Goal: Task Accomplishment & Management: Complete application form

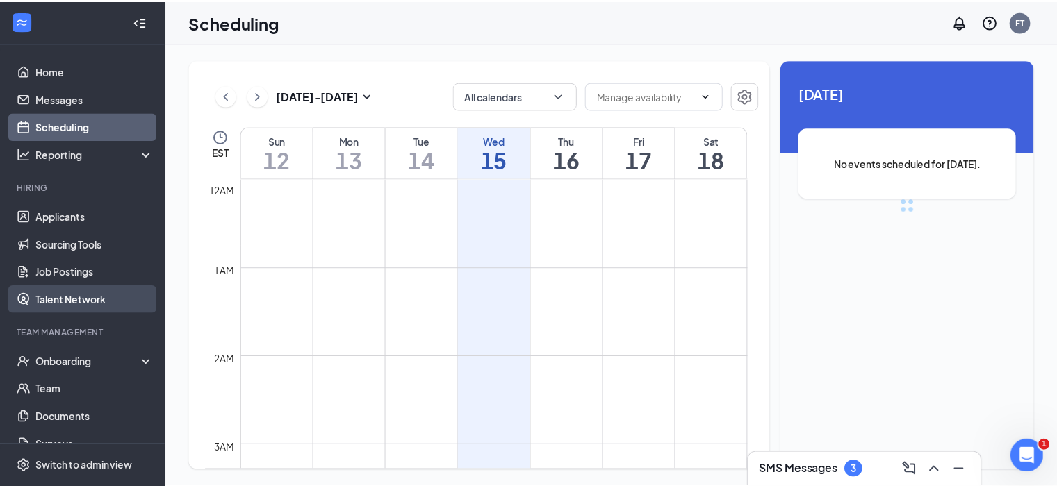
scroll to position [683, 0]
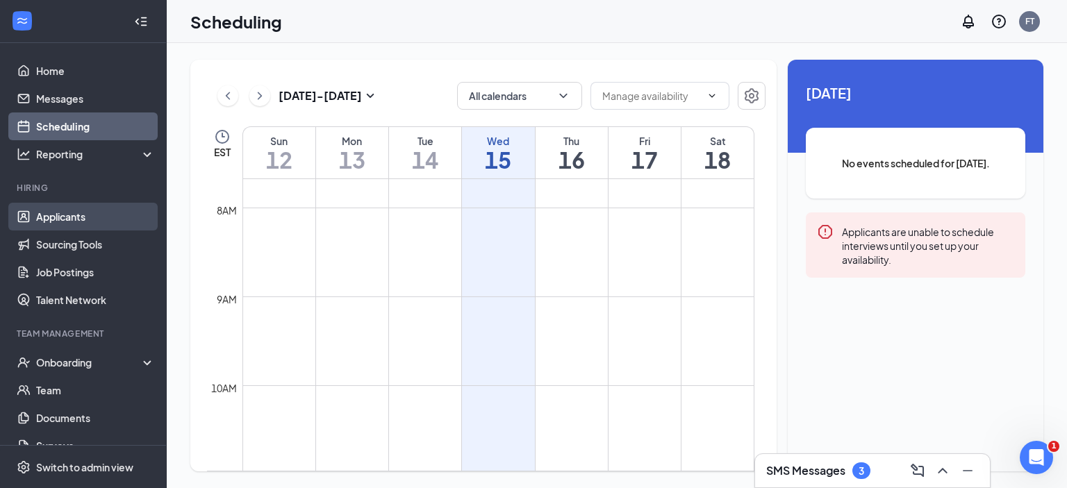
click at [77, 215] on link "Applicants" at bounding box center [95, 217] width 119 height 28
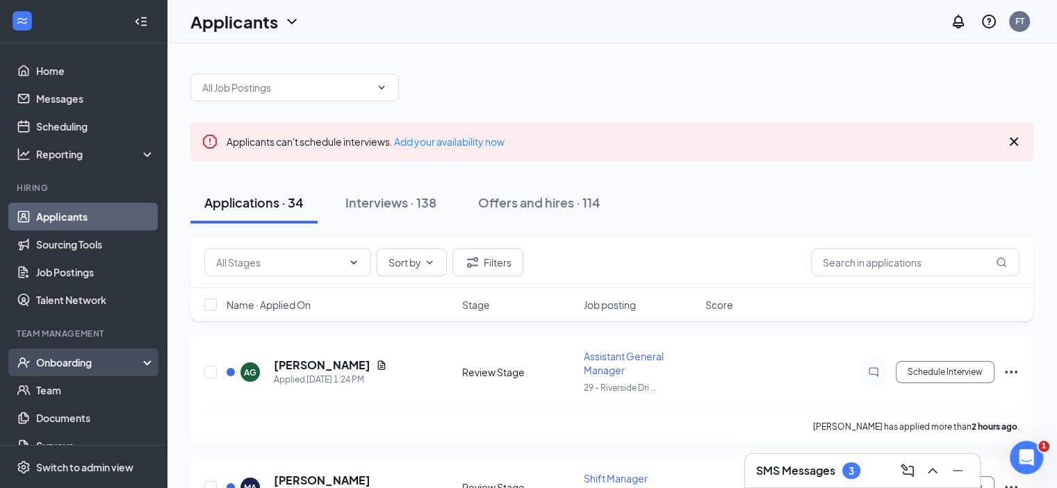
click at [64, 361] on div "Onboarding" at bounding box center [89, 363] width 107 height 14
click at [38, 388] on link "Overview" at bounding box center [95, 391] width 119 height 28
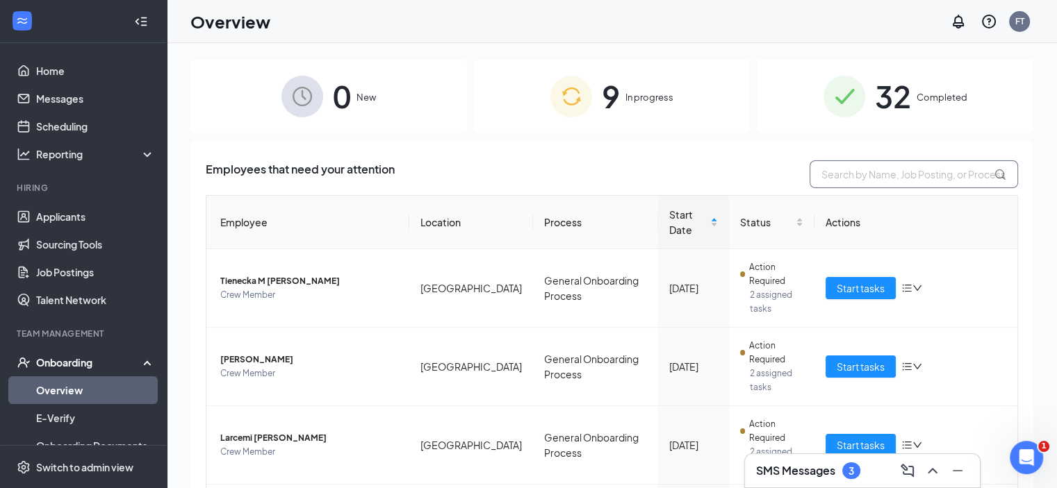
click at [845, 171] on input "text" at bounding box center [914, 175] width 208 height 28
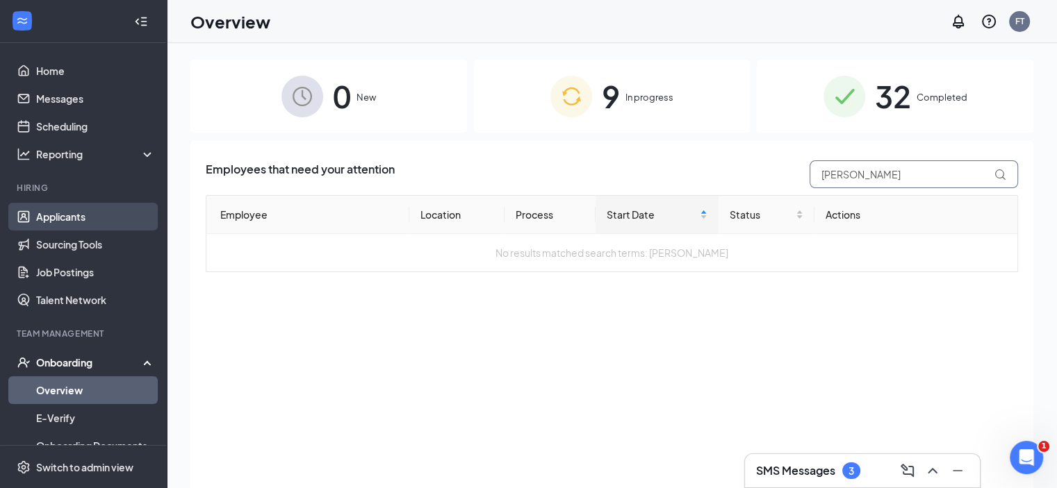
type input "[PERSON_NAME]"
click at [43, 206] on link "Applicants" at bounding box center [95, 217] width 119 height 28
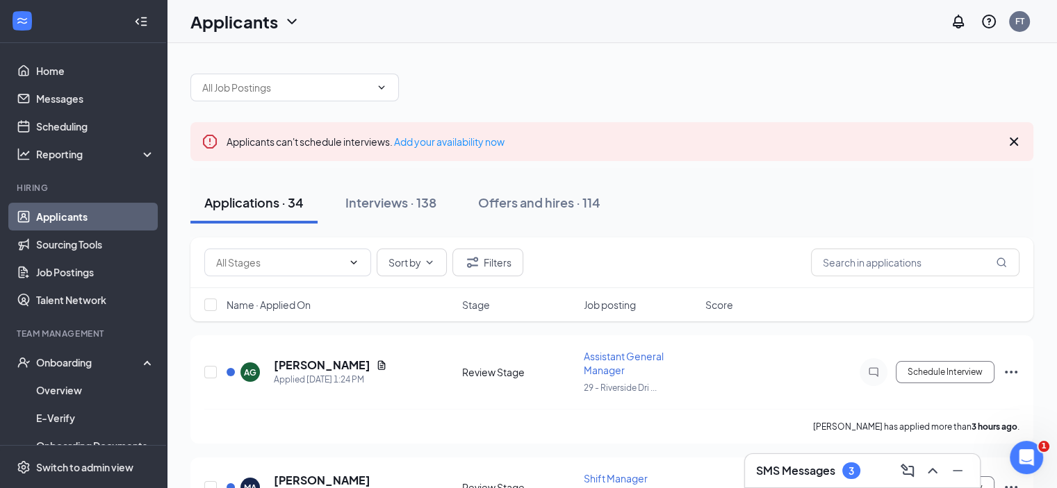
click at [898, 279] on div "Sort by Filters" at bounding box center [611, 263] width 843 height 51
click at [885, 258] on input "text" at bounding box center [915, 263] width 208 height 28
click at [893, 264] on input "text" at bounding box center [915, 263] width 208 height 28
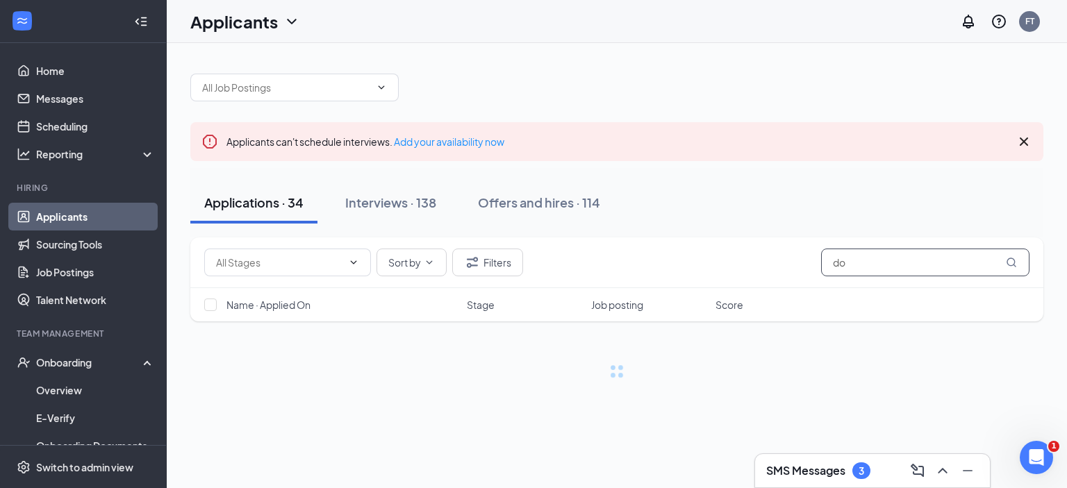
type input "d"
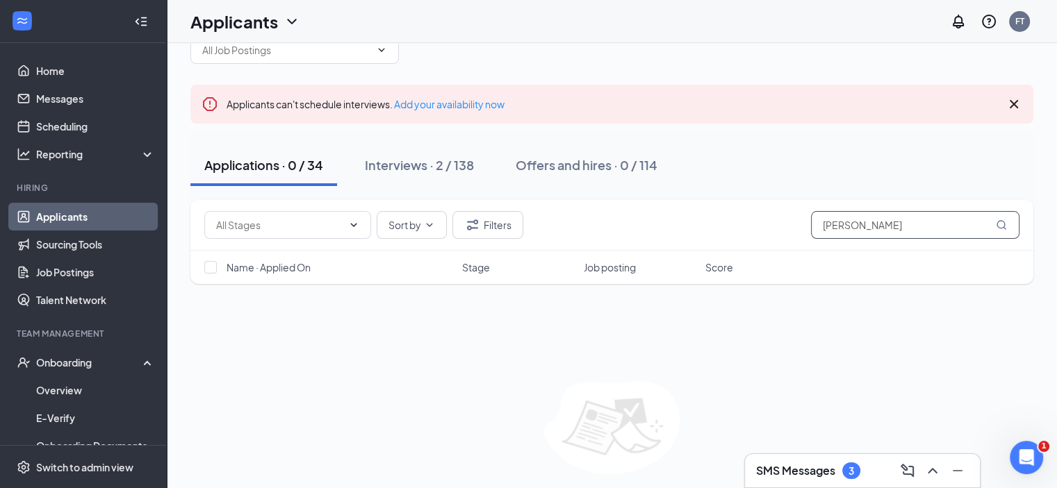
scroll to position [69, 0]
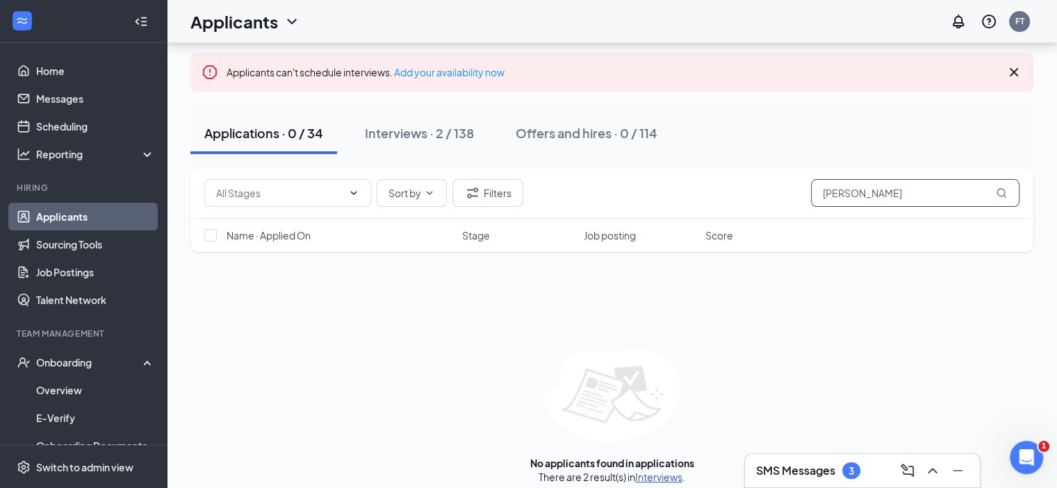
type input "[PERSON_NAME]"
click at [642, 474] on link "Interviews" at bounding box center [658, 477] width 47 height 13
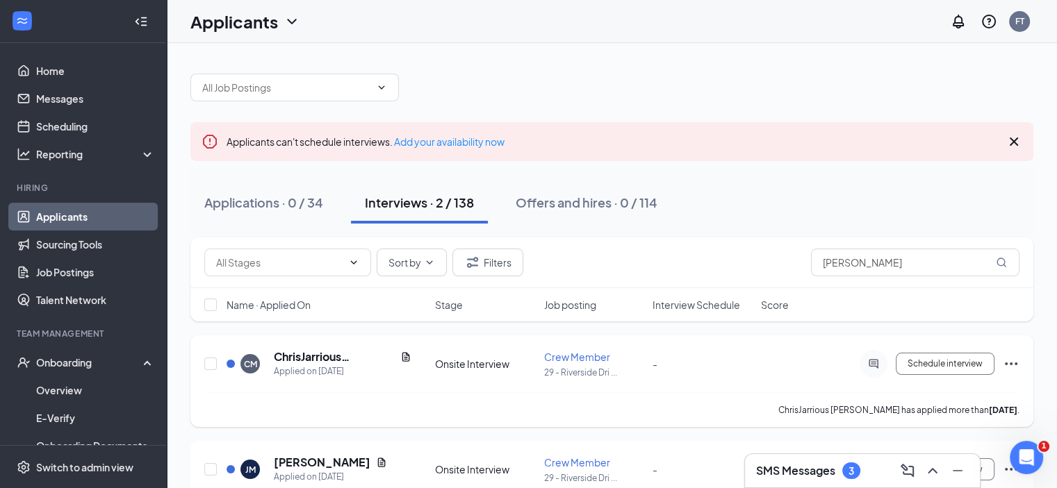
scroll to position [60, 0]
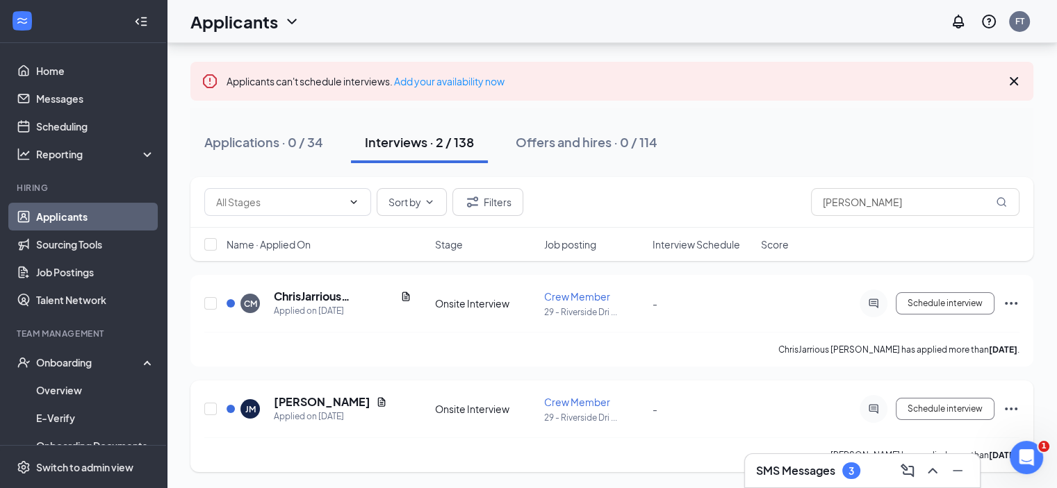
click at [1010, 405] on icon "Ellipses" at bounding box center [1011, 409] width 17 height 17
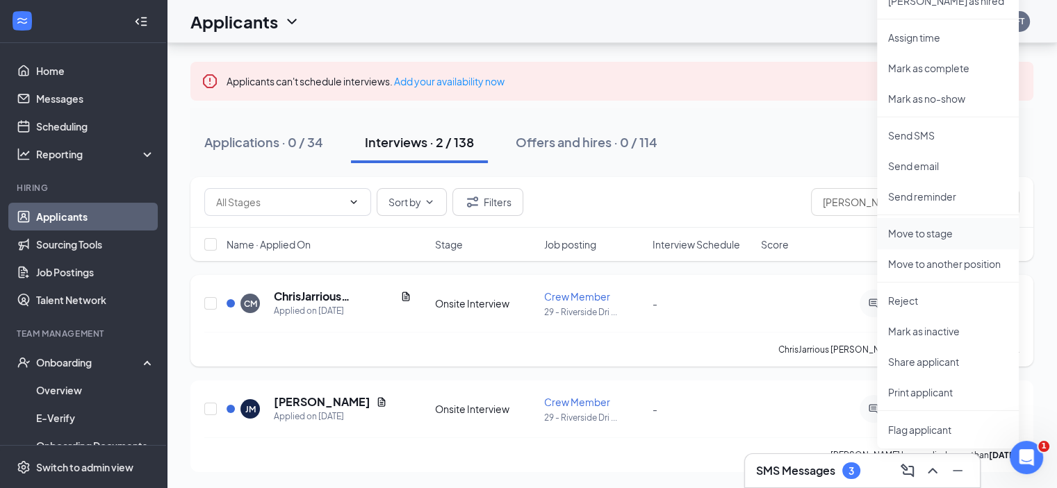
click at [908, 235] on p "Move to stage" at bounding box center [948, 234] width 120 height 14
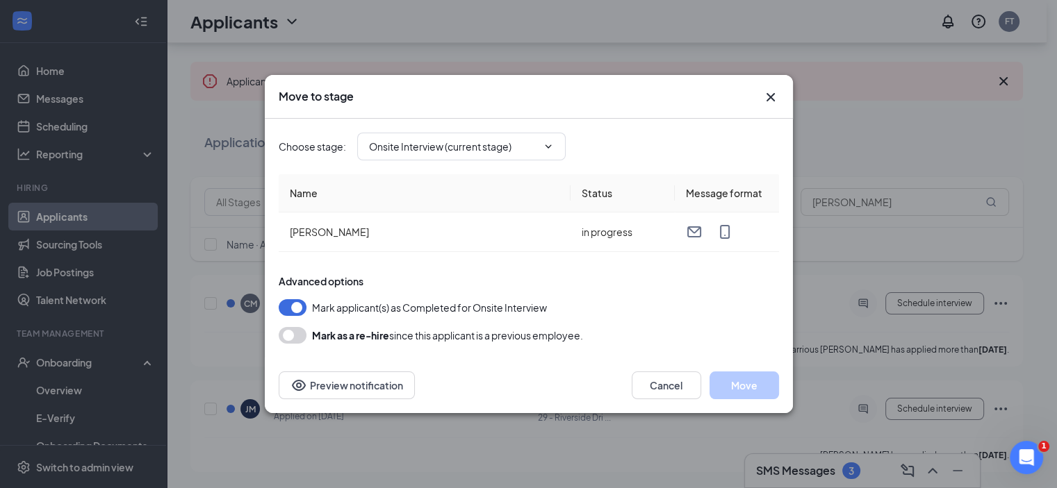
type input "Hiring Complete (final stage)"
click at [729, 386] on button "Move" at bounding box center [743, 386] width 69 height 28
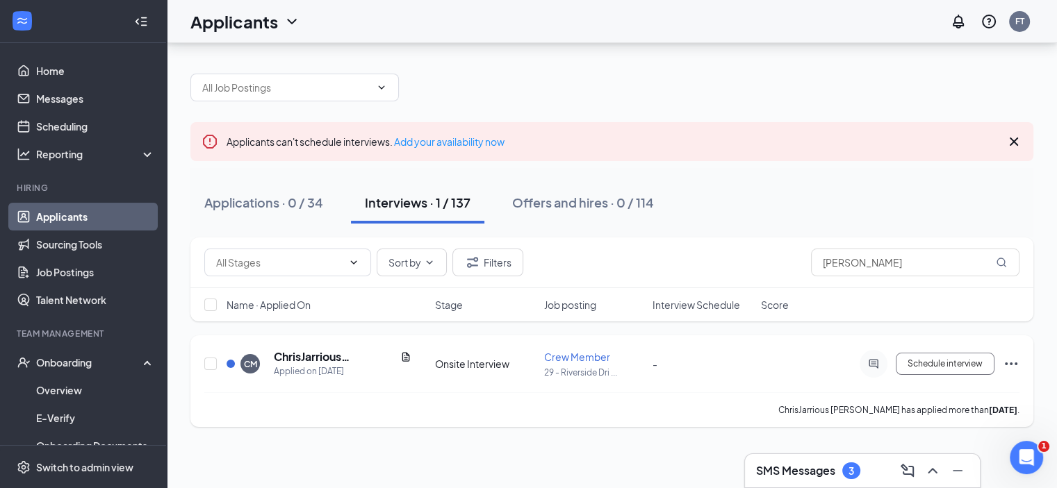
scroll to position [0, 0]
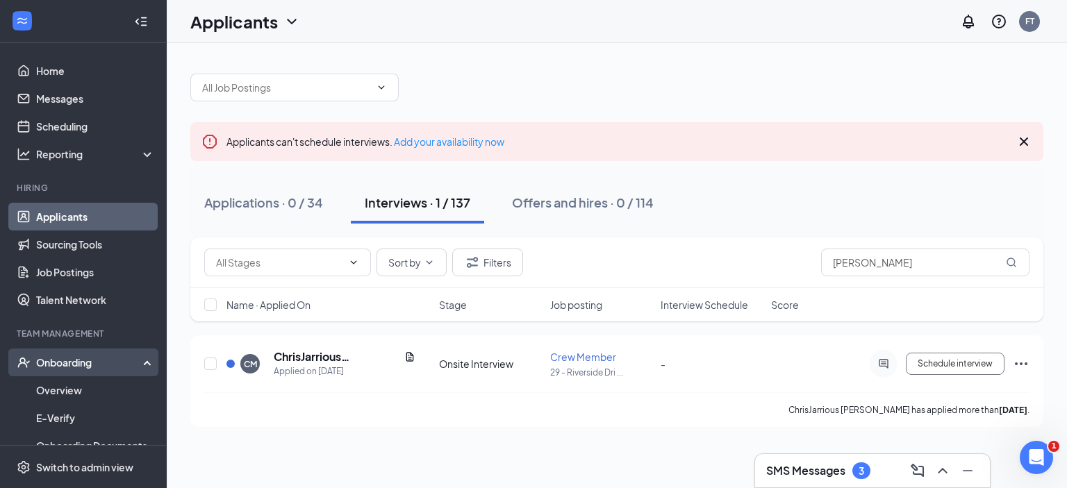
click at [92, 356] on div "Onboarding" at bounding box center [89, 363] width 107 height 14
click at [81, 361] on div "Onboarding" at bounding box center [89, 363] width 107 height 14
click at [57, 388] on link "Overview" at bounding box center [95, 391] width 119 height 28
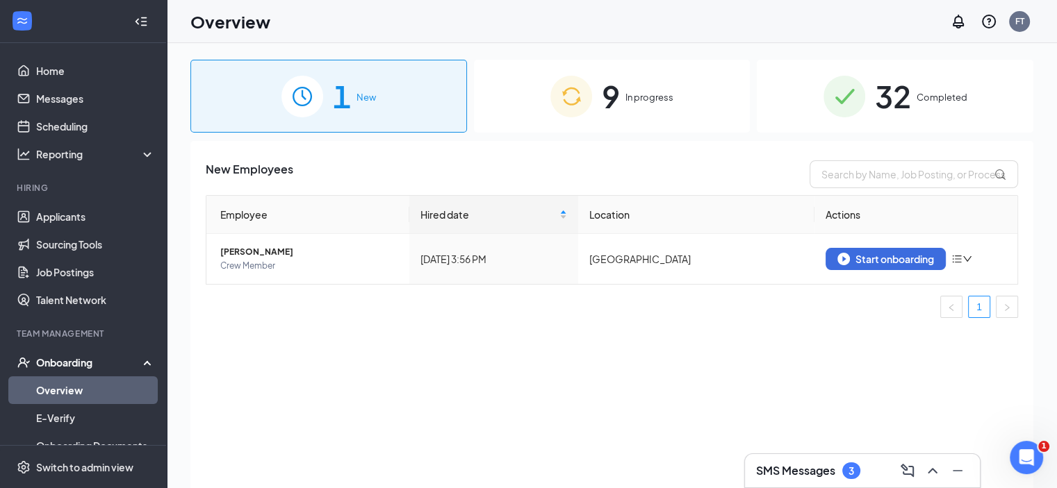
click at [377, 113] on div "1 New" at bounding box center [328, 96] width 277 height 73
click at [876, 261] on div "Start onboarding" at bounding box center [885, 259] width 97 height 13
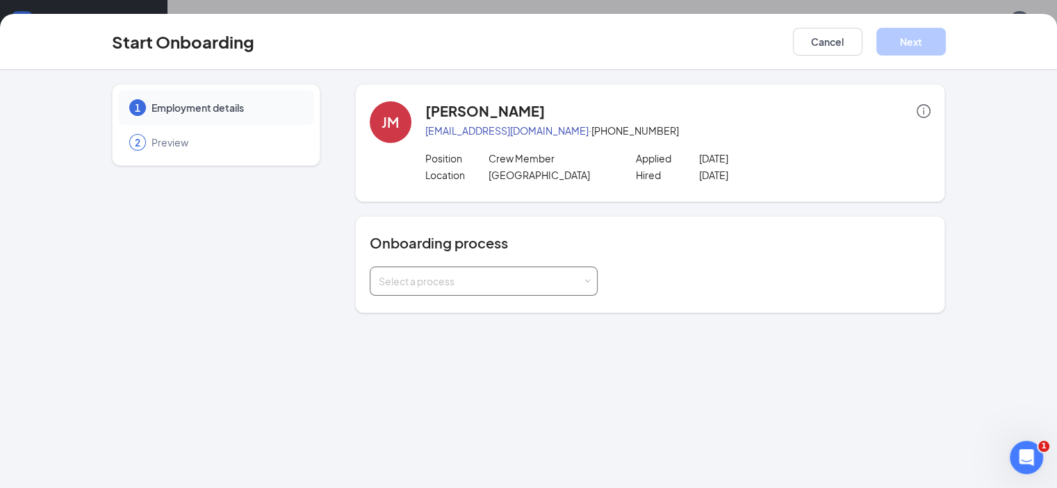
click at [542, 274] on div "Select a process" at bounding box center [481, 281] width 204 height 14
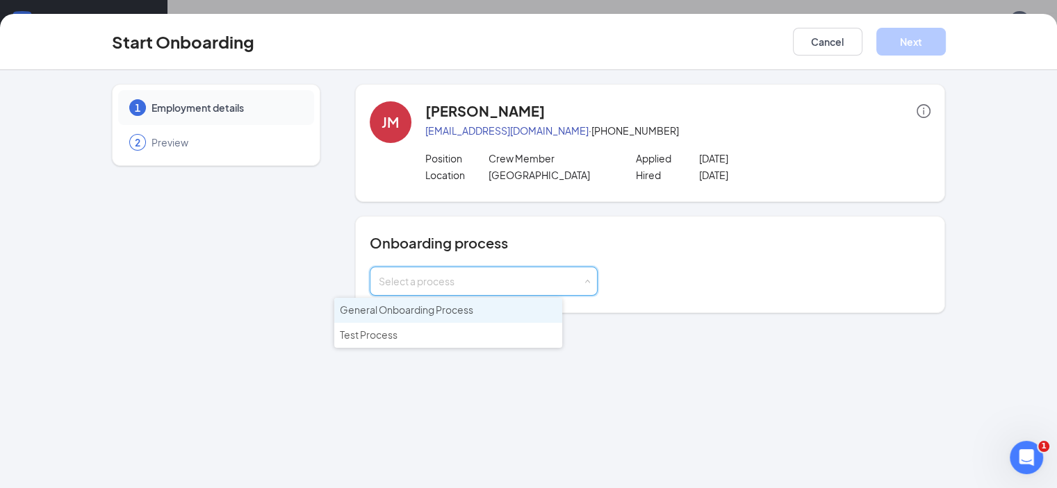
click at [448, 305] on span "General Onboarding Process" at bounding box center [406, 310] width 133 height 13
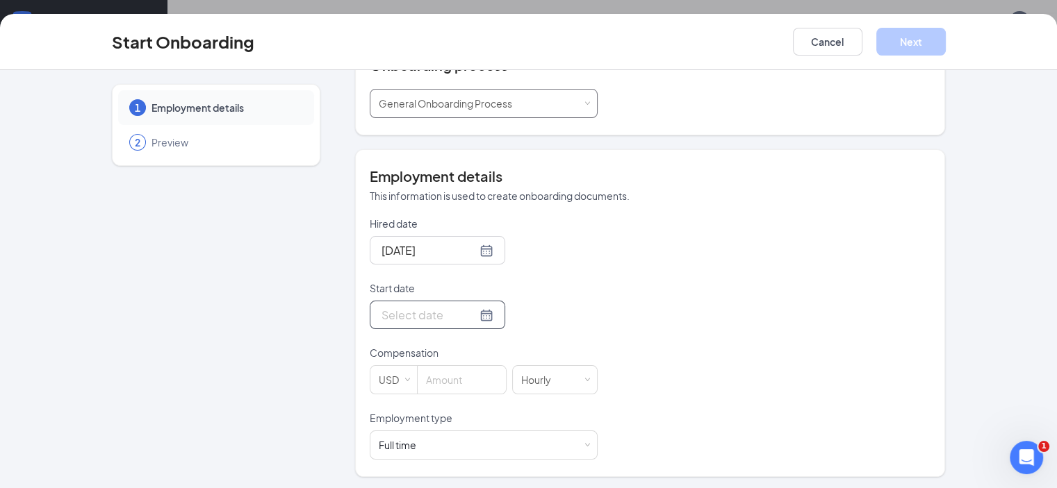
scroll to position [179, 0]
click at [437, 311] on div at bounding box center [437, 314] width 112 height 17
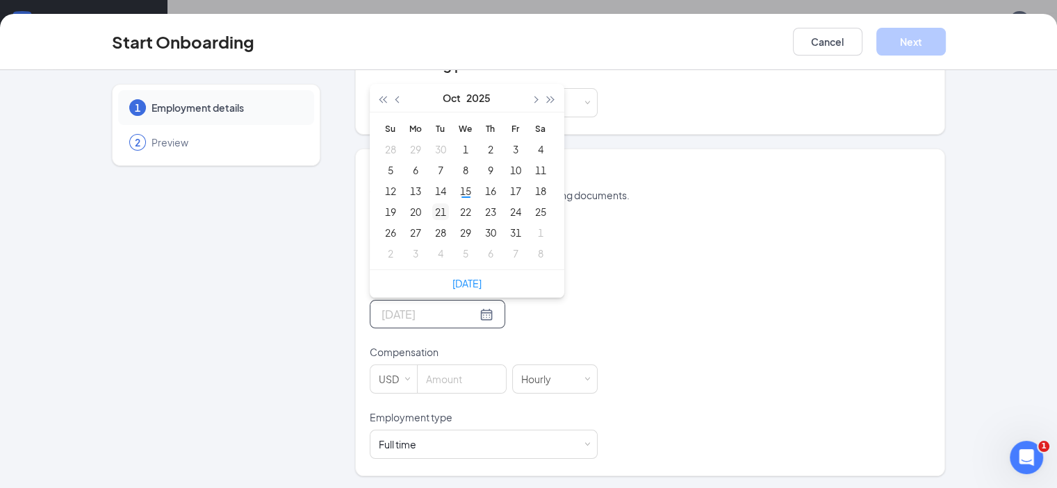
type input "[DATE]"
click at [432, 207] on div "21" at bounding box center [440, 212] width 17 height 17
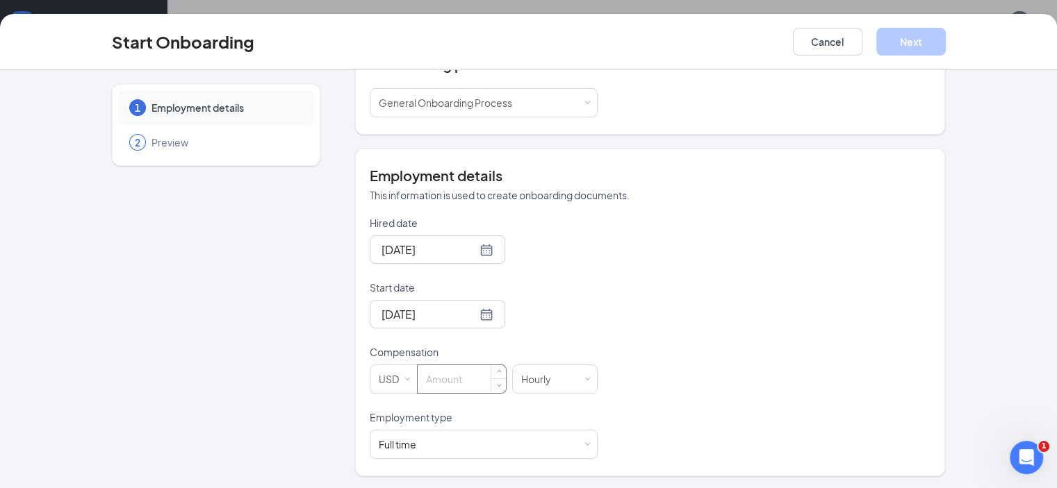
click at [418, 368] on input at bounding box center [462, 380] width 88 height 28
type input "11"
click at [546, 448] on div "Full time Works 30+ hours per week and is reasonably expected to work" at bounding box center [484, 445] width 210 height 28
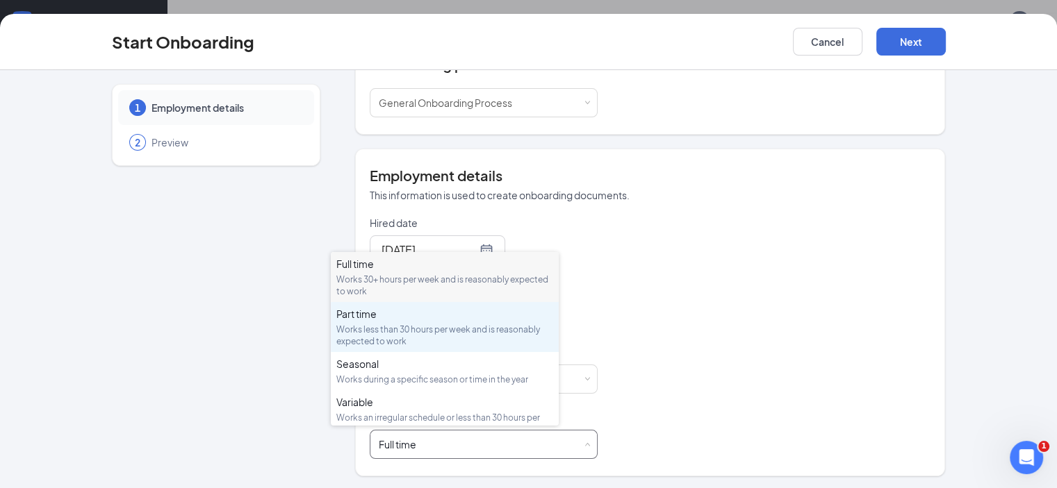
click at [350, 316] on div "Part time" at bounding box center [444, 314] width 217 height 14
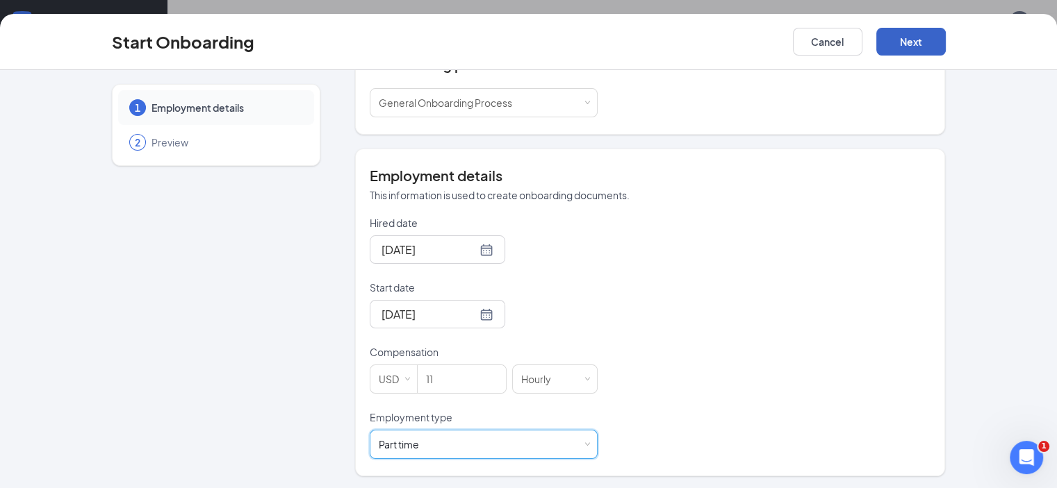
click at [946, 49] on button "Next" at bounding box center [910, 42] width 69 height 28
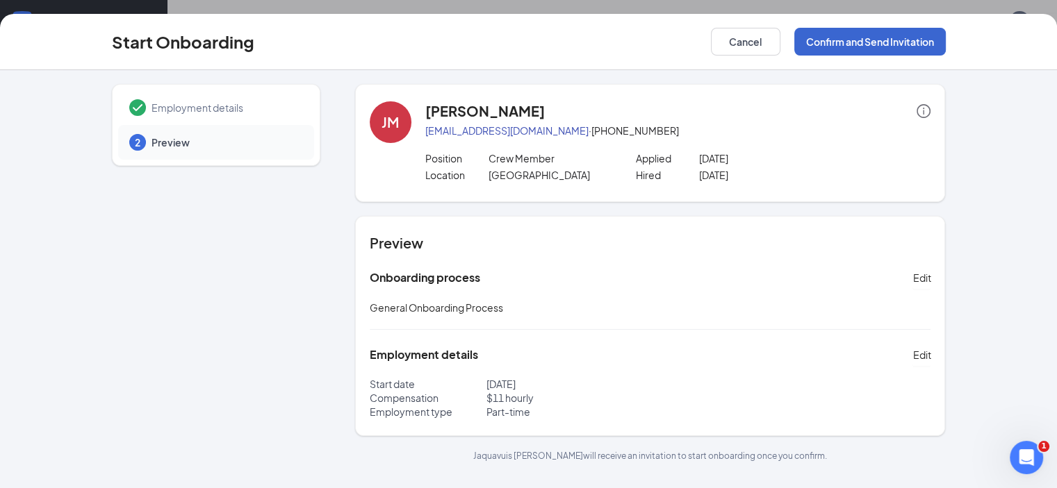
scroll to position [0, 0]
click at [920, 38] on button "Confirm and Send Invitation" at bounding box center [869, 42] width 151 height 28
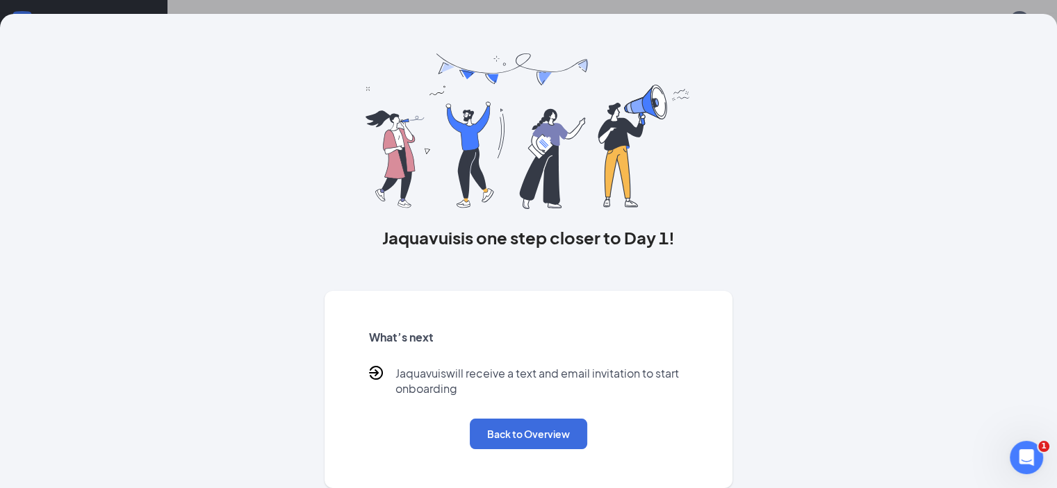
scroll to position [31, 0]
click at [499, 434] on button "Back to Overview" at bounding box center [528, 434] width 117 height 31
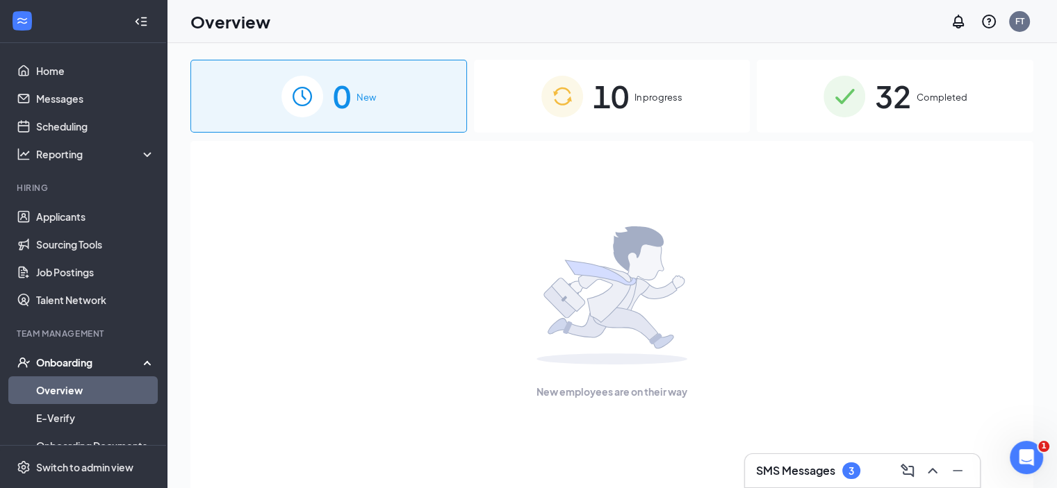
click at [616, 88] on span "10" at bounding box center [611, 96] width 36 height 48
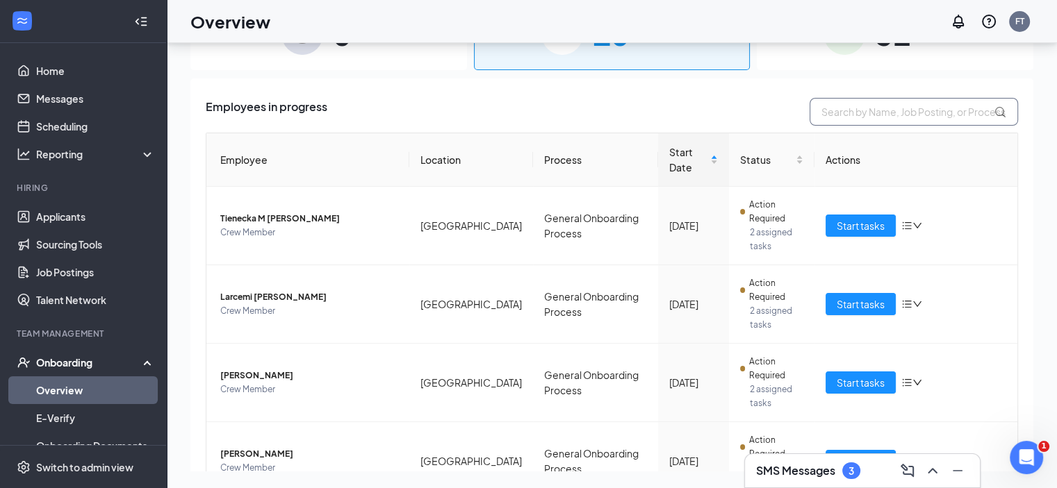
click at [873, 116] on input "text" at bounding box center [914, 112] width 208 height 28
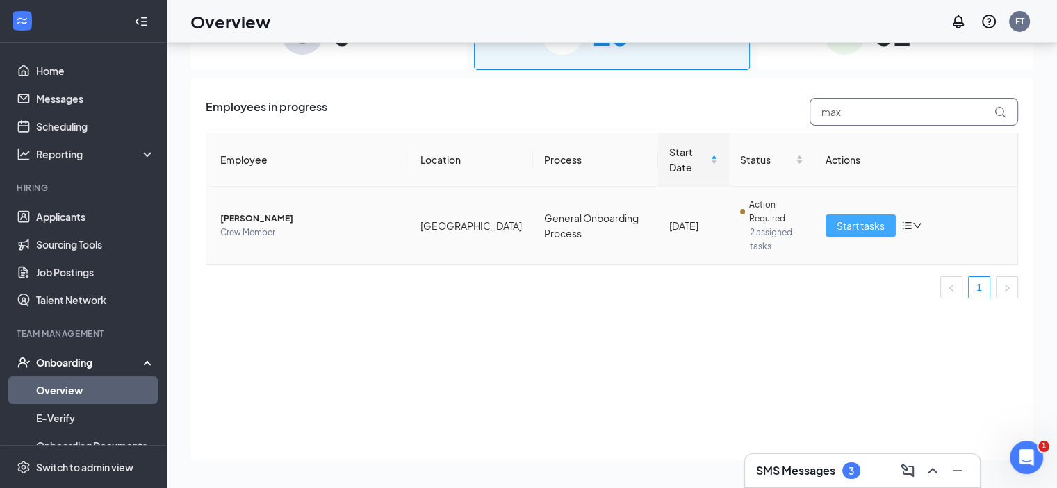
type input "max"
click at [860, 224] on span "Start tasks" at bounding box center [861, 225] width 48 height 15
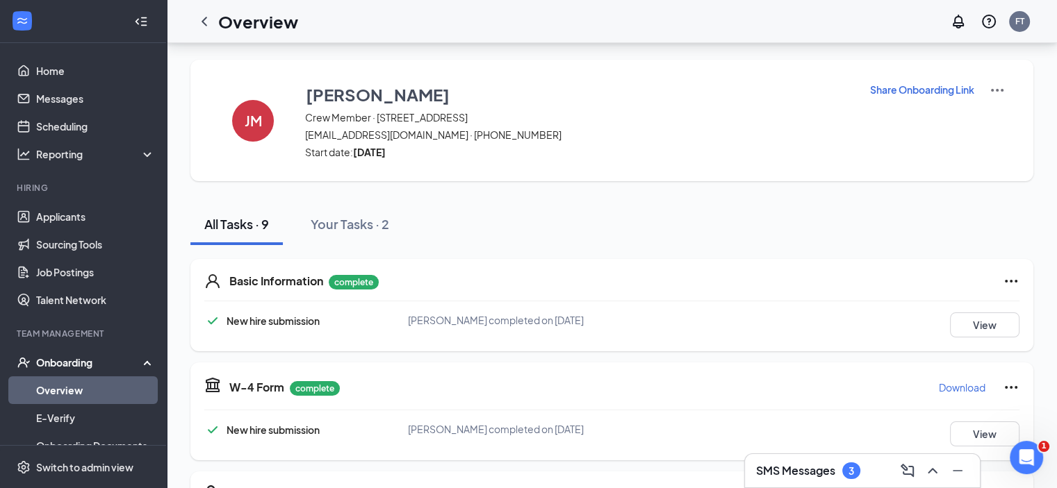
scroll to position [347, 0]
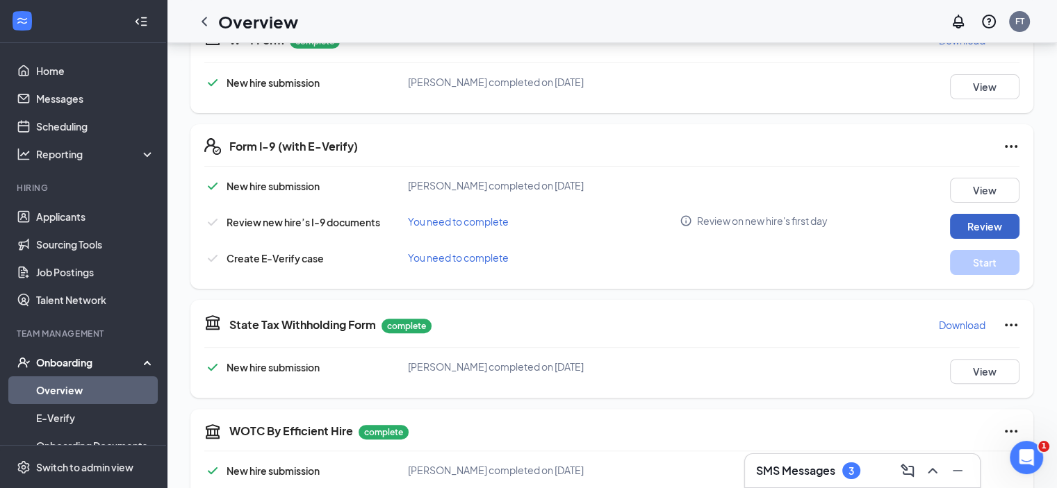
click at [970, 227] on button "Review" at bounding box center [984, 226] width 69 height 25
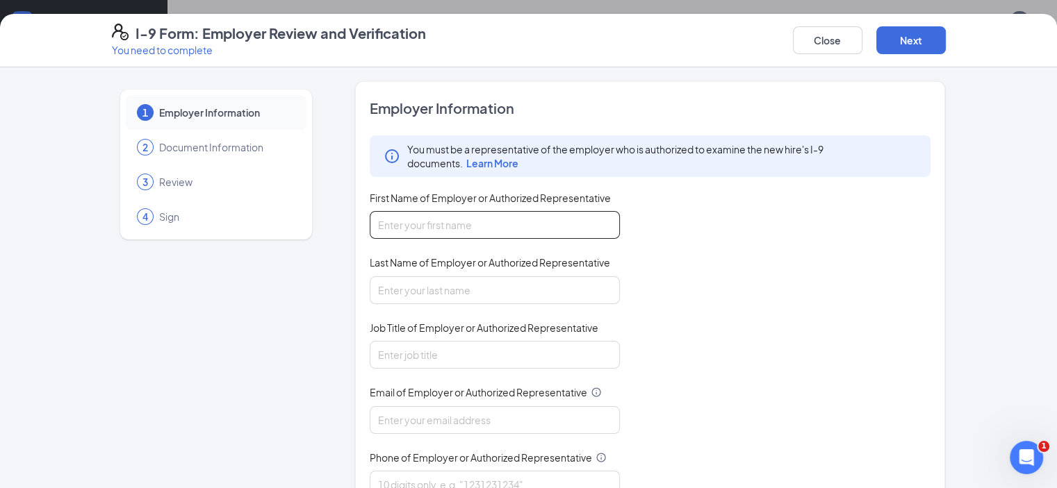
drag, startPoint x: 481, startPoint y: 213, endPoint x: 477, endPoint y: 227, distance: 13.7
click at [478, 222] on input "First Name of Employer or Authorized Representative" at bounding box center [495, 225] width 250 height 28
type input "[PERSON_NAME]"
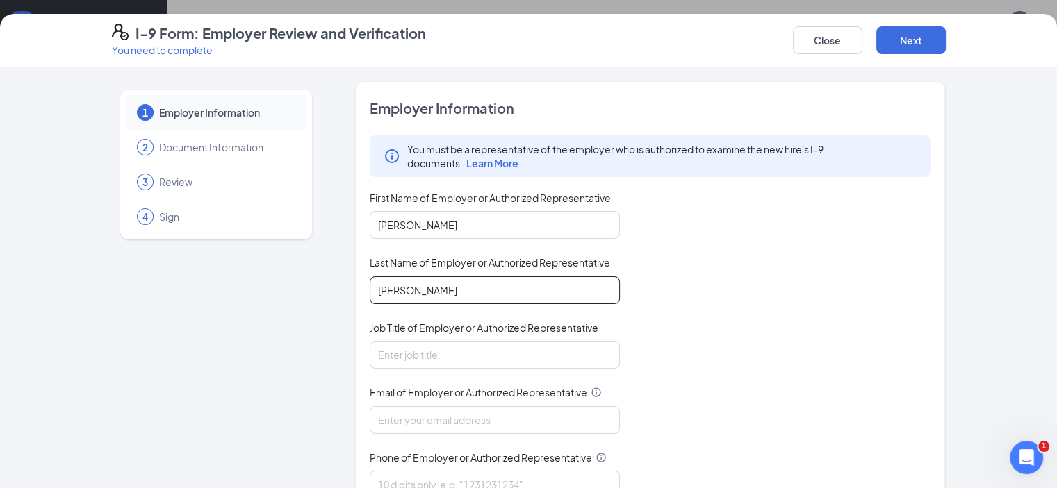
type input "[PERSON_NAME]"
click at [441, 358] on input "Job Title of Employer or Authorized Representative" at bounding box center [495, 355] width 250 height 28
type input "General Manager"
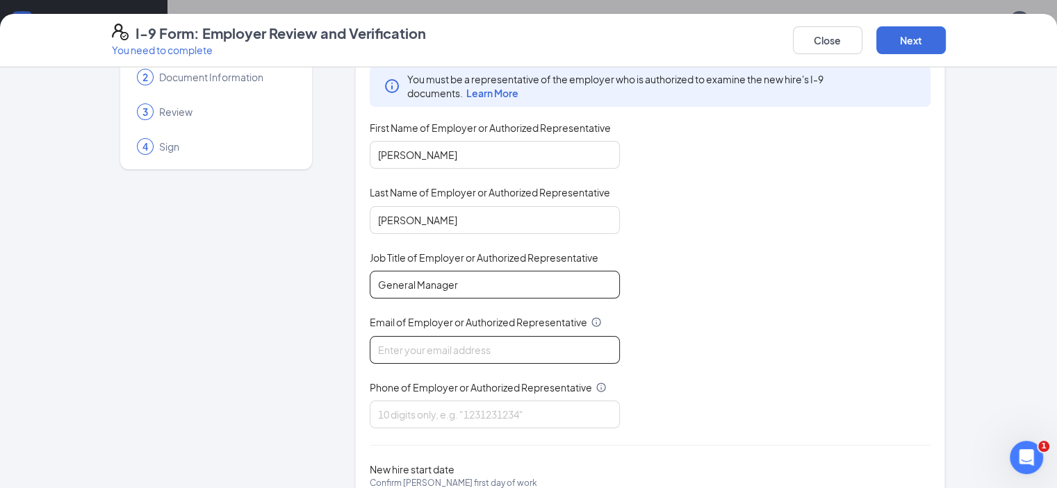
scroll to position [139, 0]
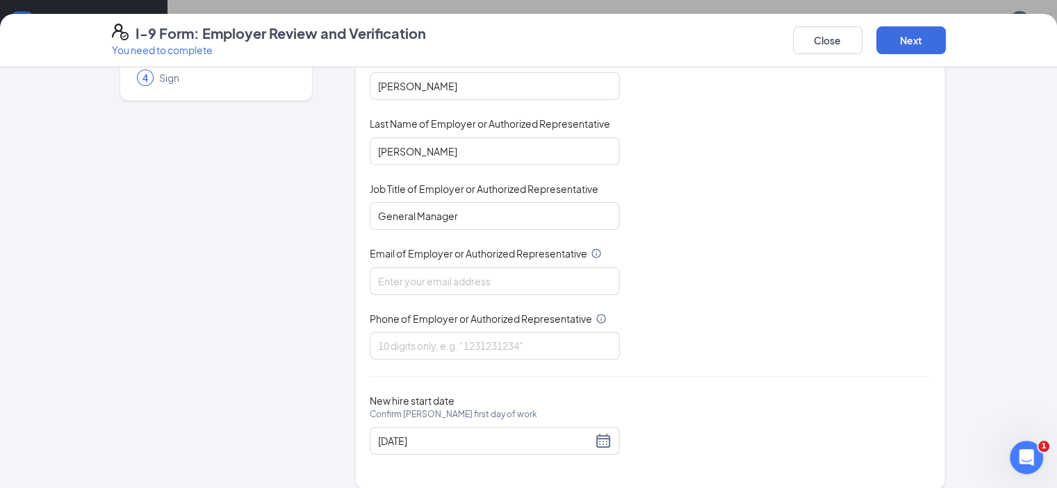
click at [370, 263] on div "Email of Employer or Authorized Representative" at bounding box center [495, 257] width 250 height 20
click at [370, 274] on input "Email of Employer or Authorized Representative" at bounding box center [495, 282] width 250 height 28
type input "[EMAIL_ADDRESS][DOMAIN_NAME]"
type input "4782381303"
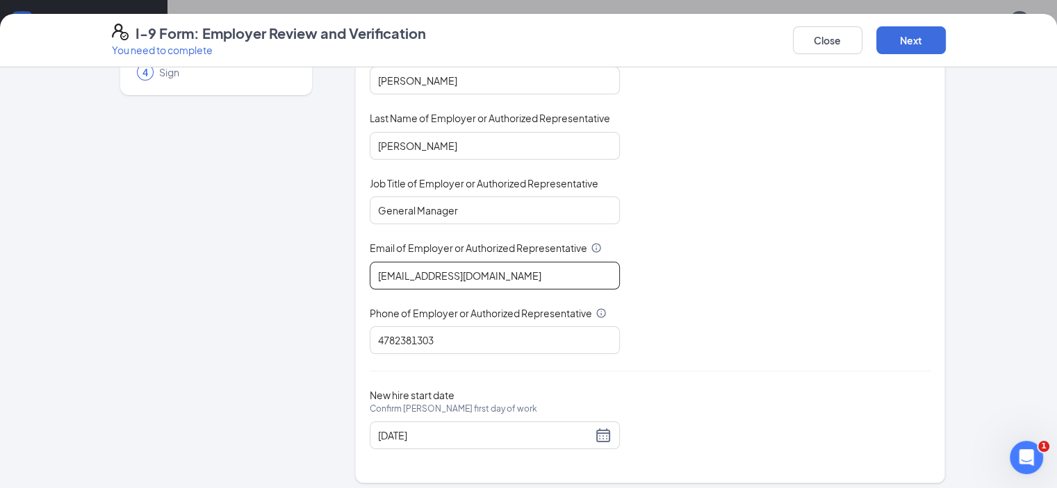
scroll to position [150, 0]
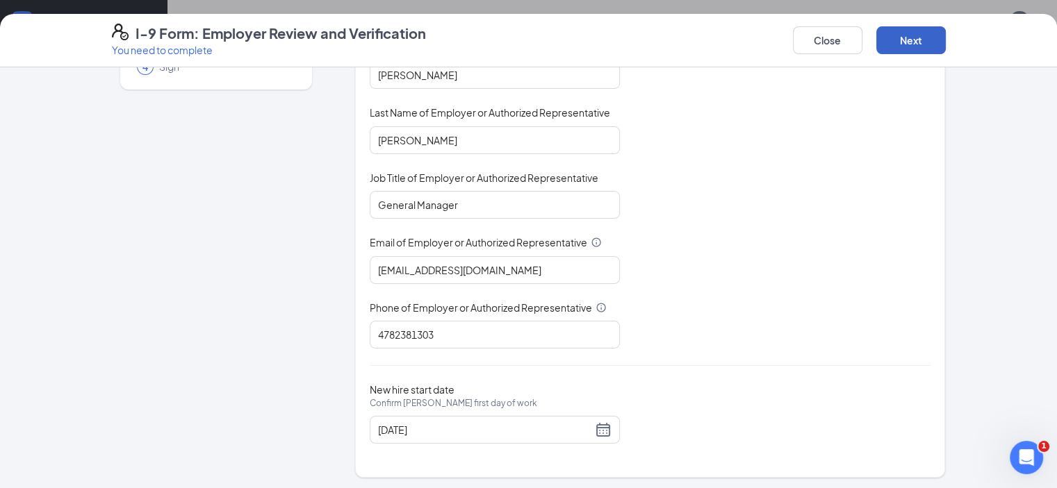
click at [946, 40] on button "Next" at bounding box center [910, 40] width 69 height 28
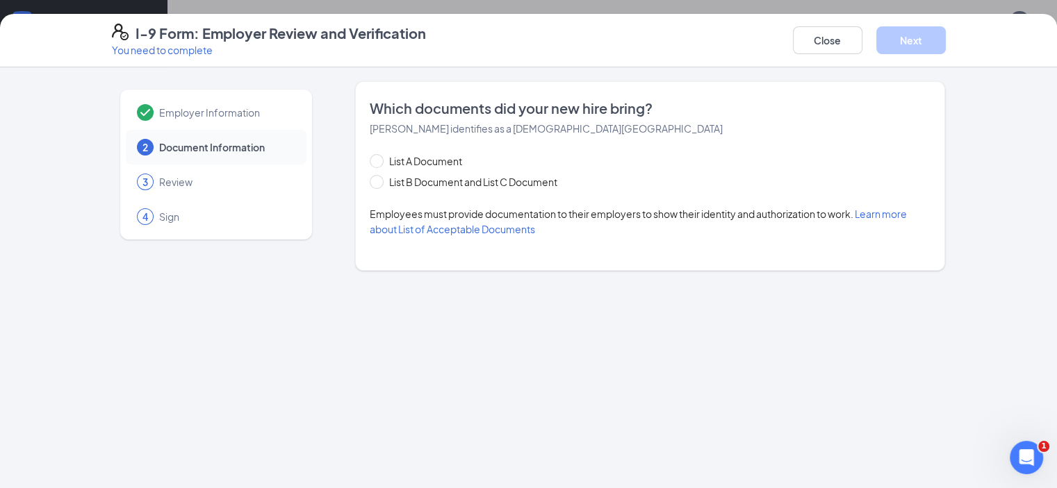
scroll to position [0, 0]
click at [370, 179] on input "List B Document and List C Document" at bounding box center [375, 180] width 10 height 10
radio input "true"
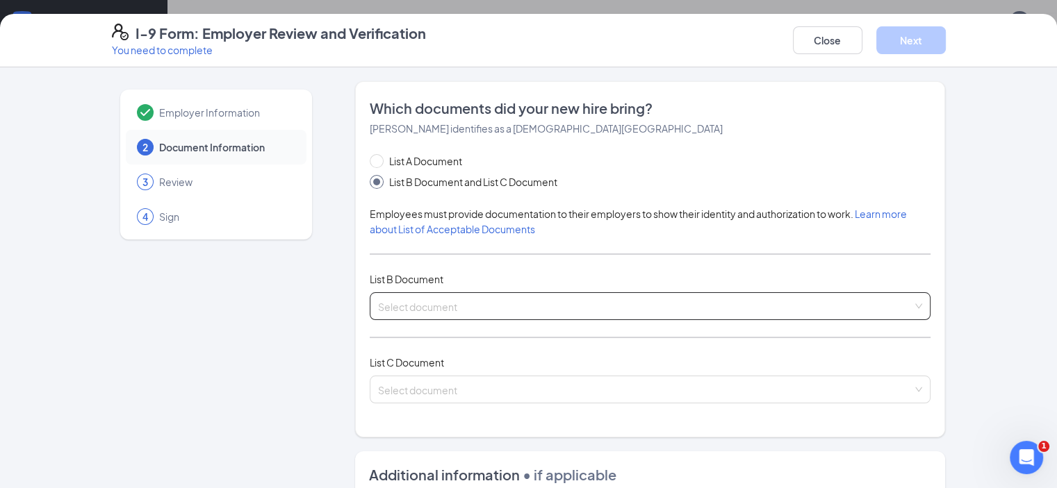
click at [378, 297] on input "search" at bounding box center [645, 303] width 535 height 21
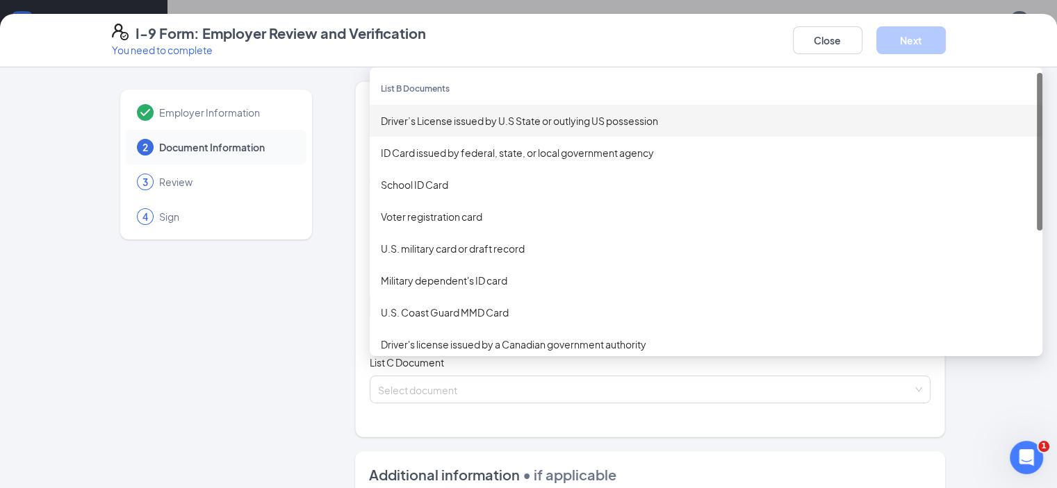
click at [388, 117] on div "Driver’s License issued by U.S State or outlying US possession" at bounding box center [706, 120] width 650 height 15
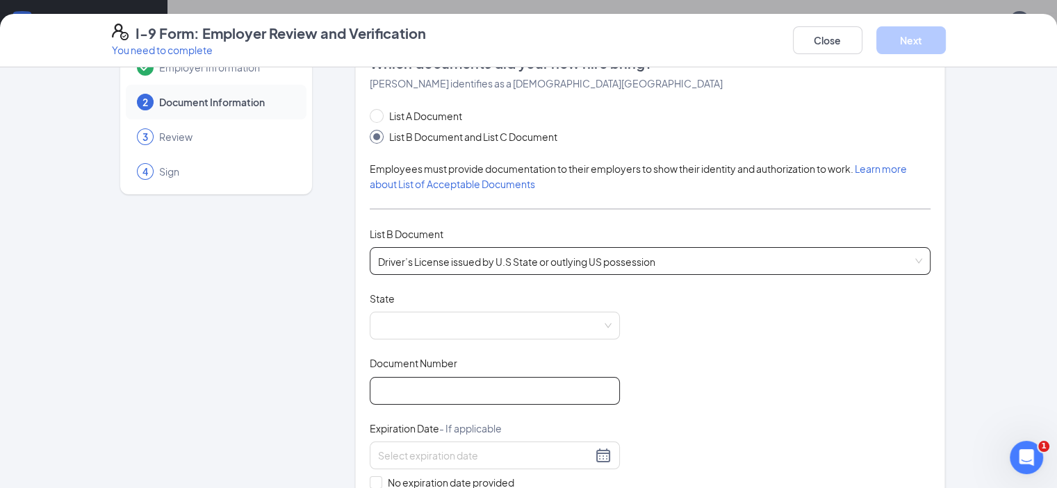
scroll to position [69, 0]
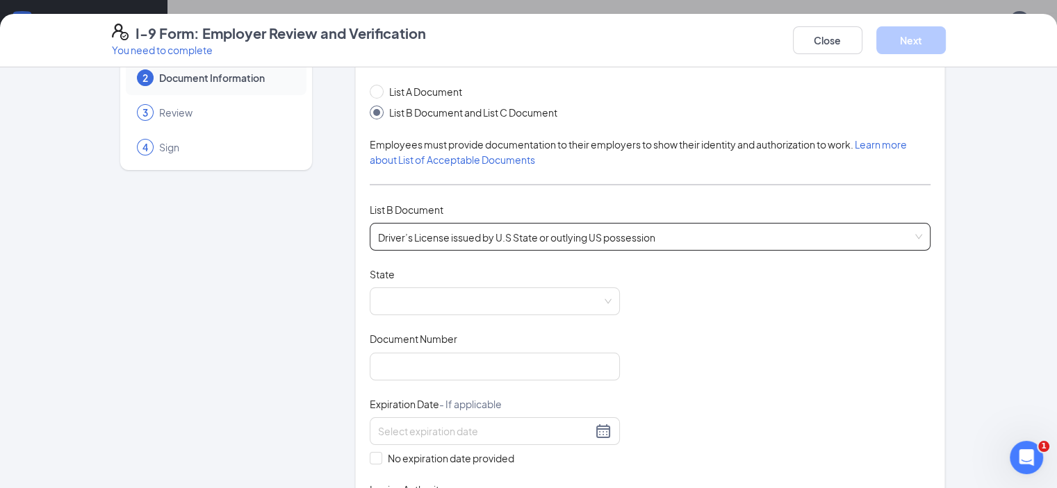
click at [370, 280] on div "State" at bounding box center [495, 278] width 250 height 20
click at [378, 299] on span at bounding box center [494, 301] width 233 height 26
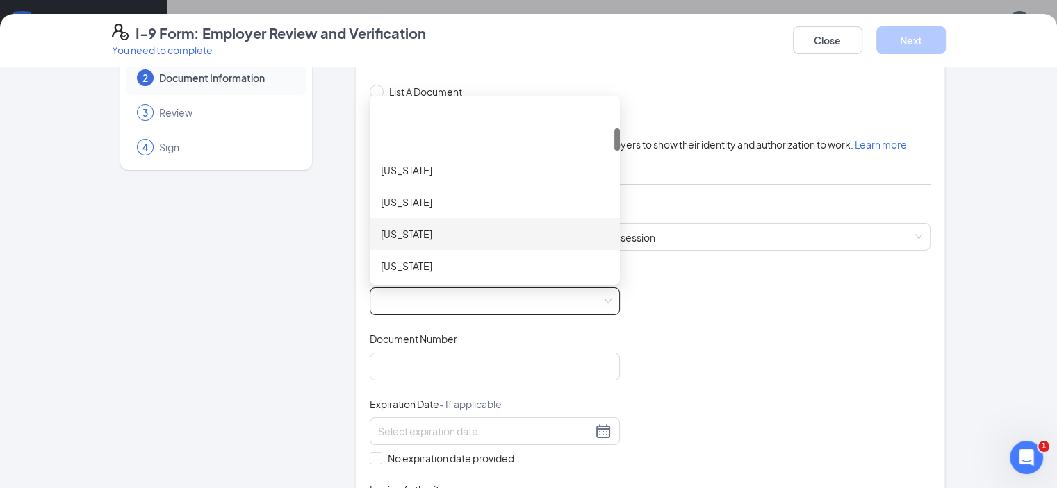
scroll to position [208, 0]
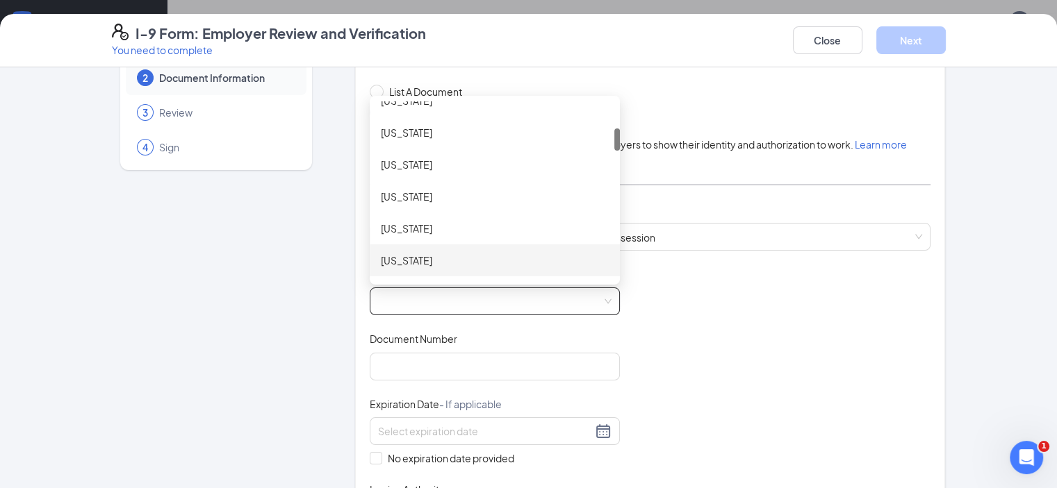
click at [381, 254] on div "[US_STATE]" at bounding box center [495, 260] width 228 height 15
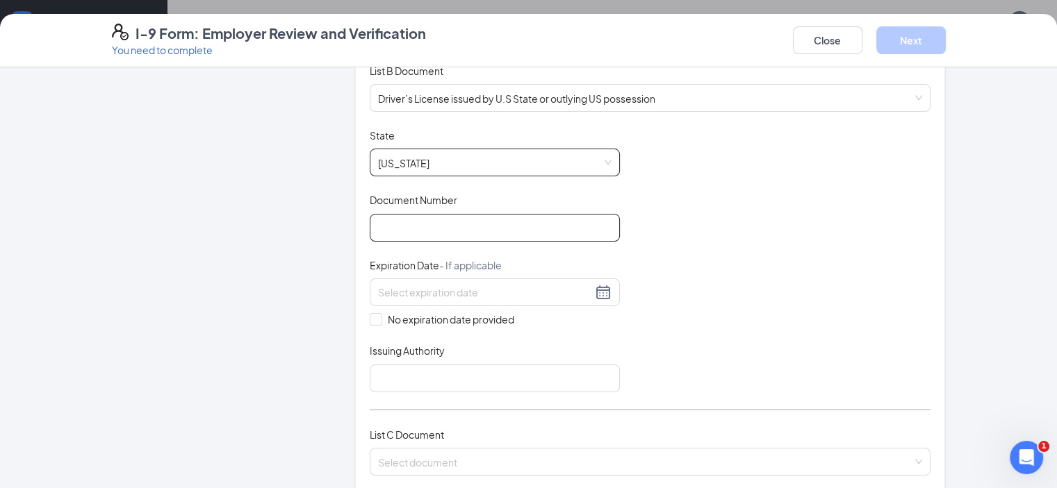
click at [378, 221] on input "Document Number" at bounding box center [495, 228] width 250 height 28
type input "061434949"
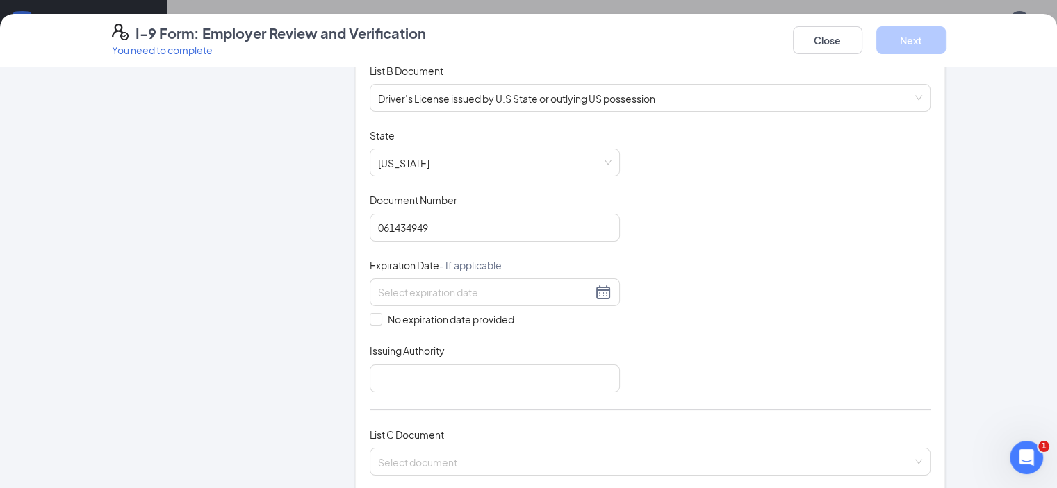
click at [370, 325] on div "Document Title Driver’s License issued by U.S State or outlying US possession S…" at bounding box center [650, 261] width 561 height 264
click at [370, 324] on label "No expiration date provided" at bounding box center [495, 319] width 250 height 15
click at [370, 323] on input "No expiration date provided" at bounding box center [375, 318] width 10 height 10
checkbox input "true"
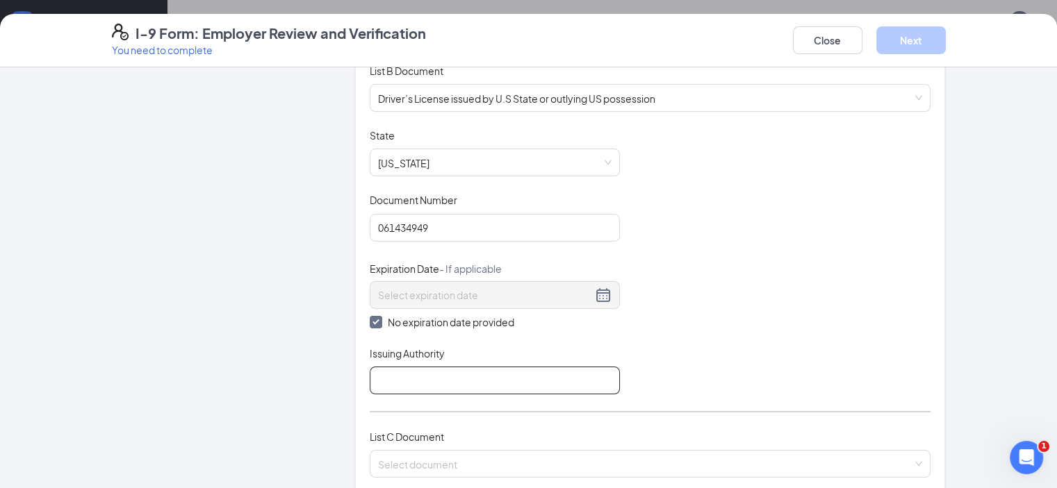
click at [370, 375] on input "Issuing Authority" at bounding box center [495, 381] width 250 height 28
type input "Ga"
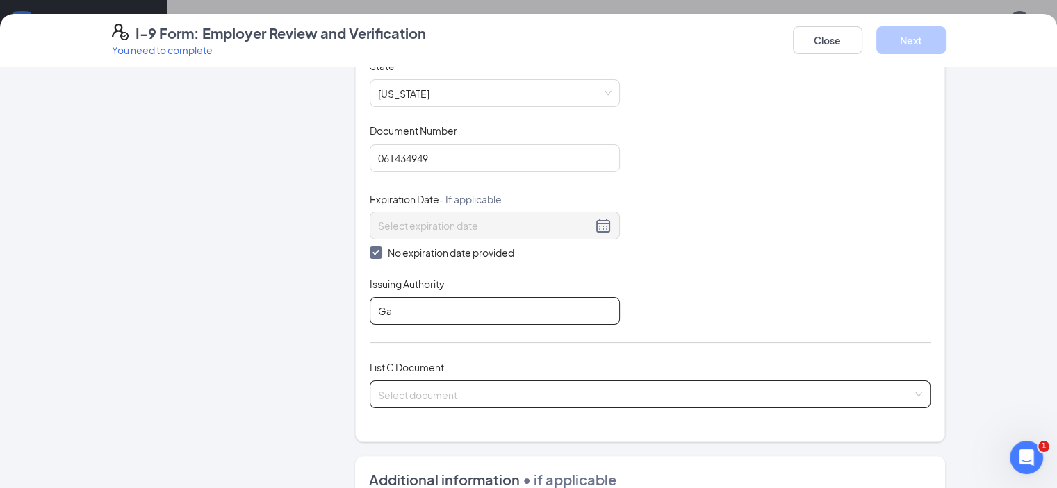
click at [385, 405] on div "Select document" at bounding box center [650, 395] width 561 height 28
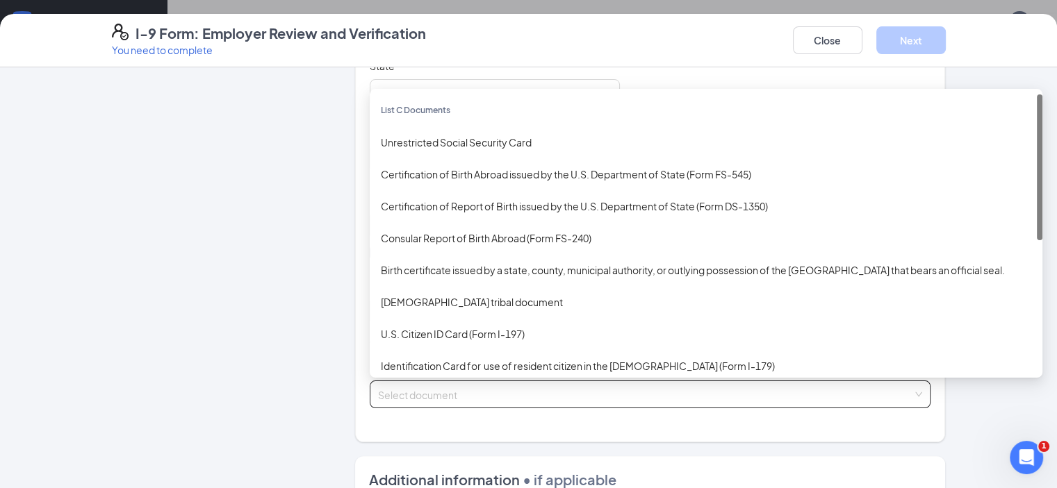
click at [386, 394] on input "search" at bounding box center [645, 391] width 535 height 21
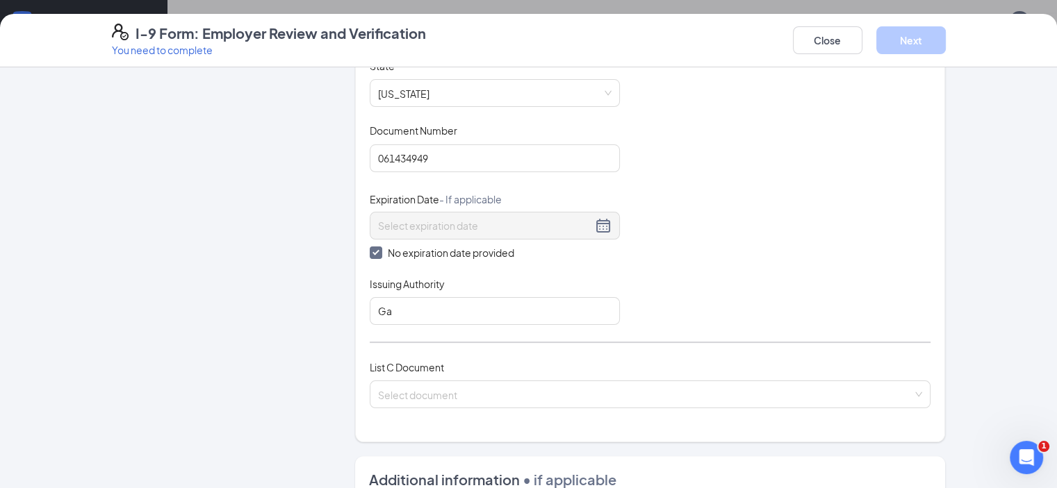
click at [386, 372] on div "List C Document" at bounding box center [650, 367] width 561 height 15
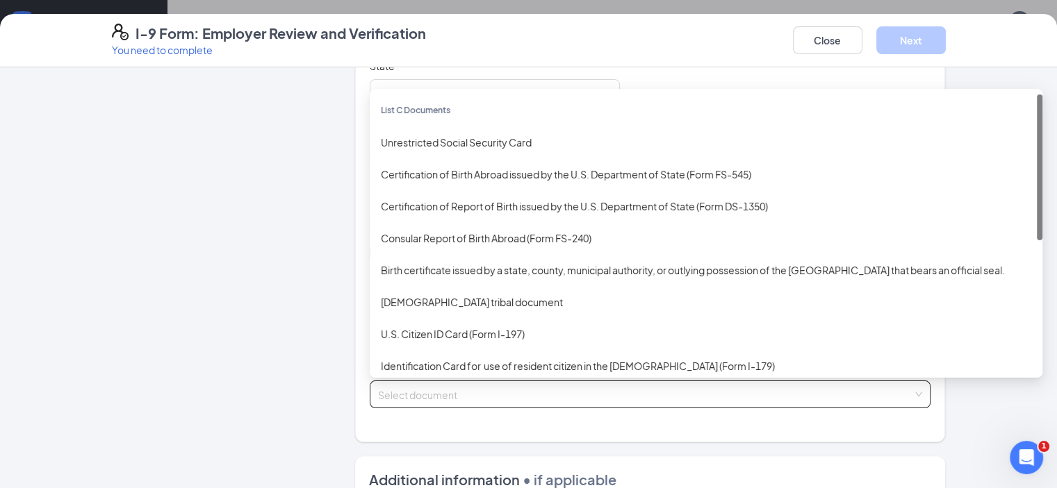
click at [378, 397] on input "search" at bounding box center [645, 391] width 535 height 21
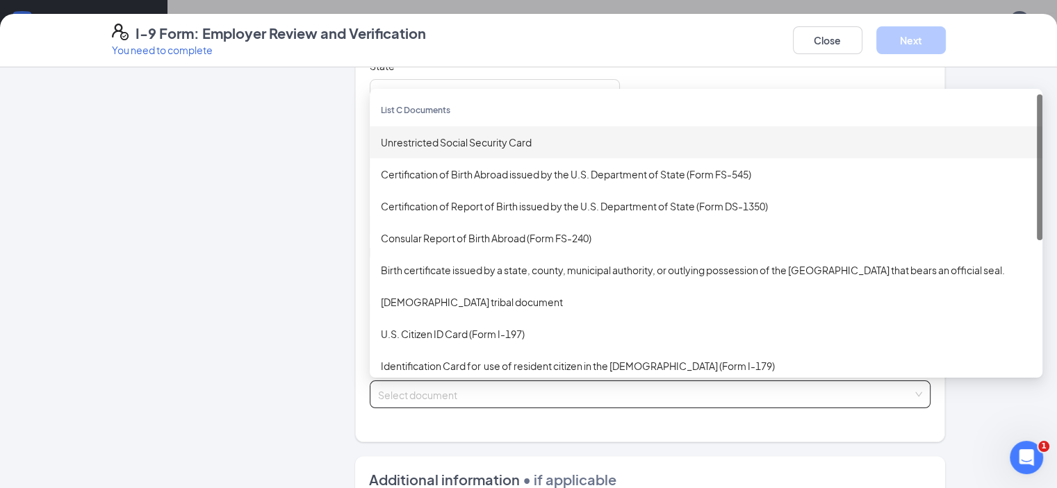
click at [381, 139] on div "Unrestricted Social Security Card" at bounding box center [706, 142] width 650 height 15
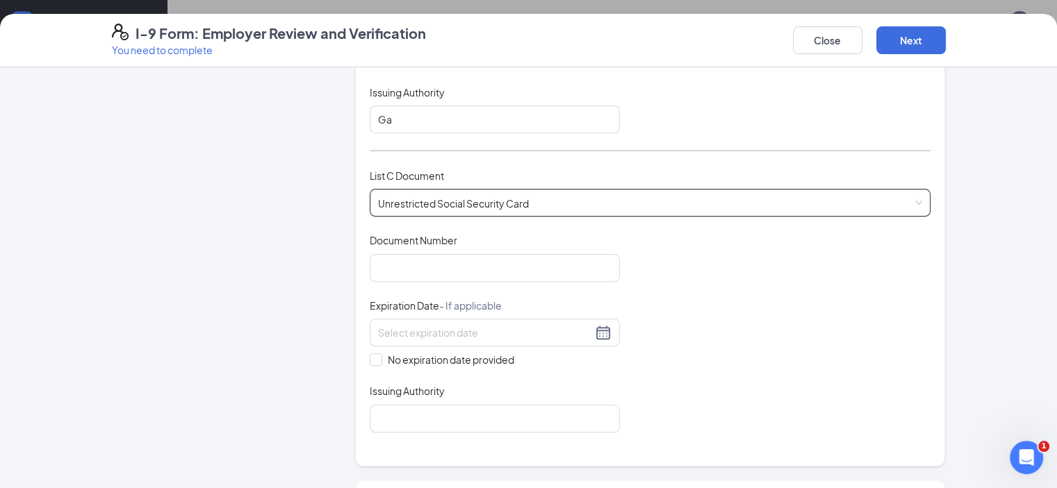
scroll to position [486, 0]
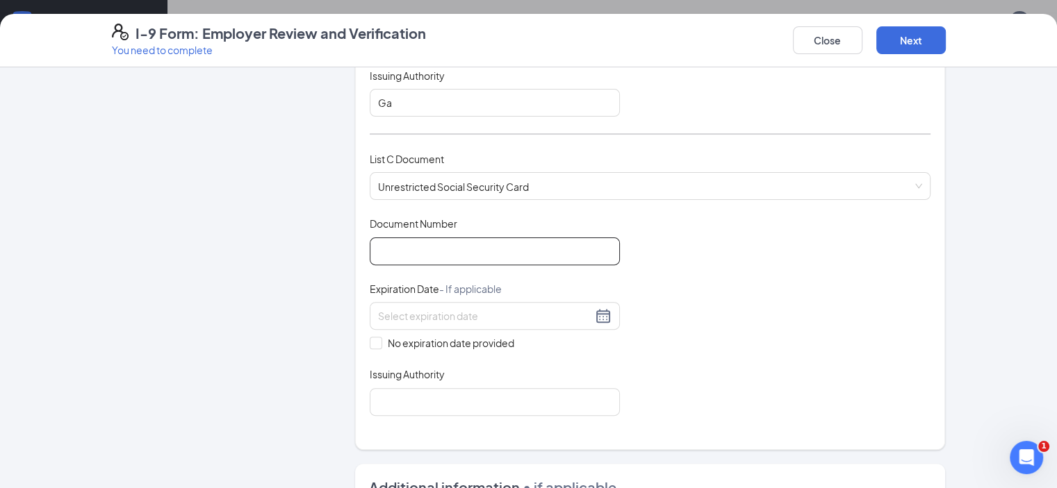
click at [379, 249] on input "Document Number" at bounding box center [495, 252] width 250 height 28
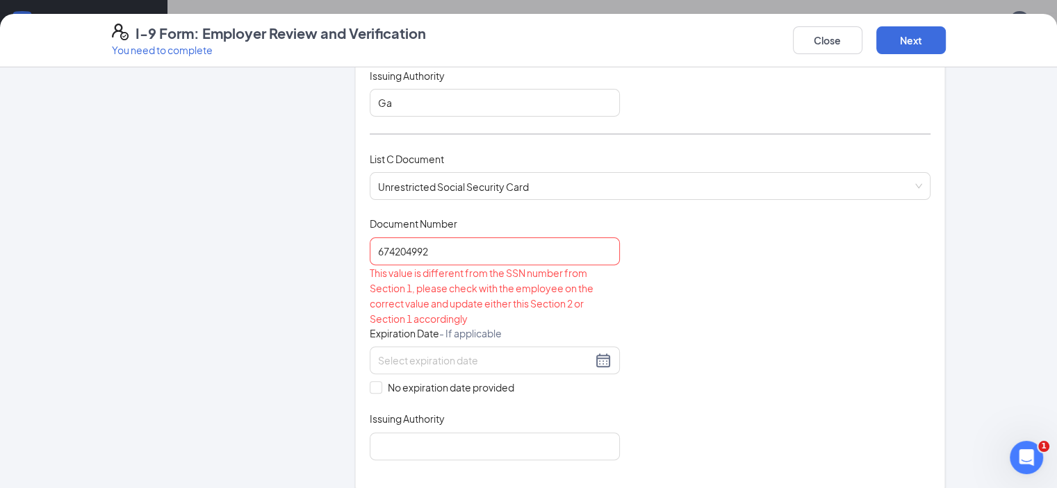
click at [639, 303] on div "Document Title Unrestricted Social Security Card Document Number 674204992 This…" at bounding box center [650, 338] width 561 height 243
drag, startPoint x: 413, startPoint y: 243, endPoint x: 214, endPoint y: 272, distance: 201.7
click at [214, 272] on div "Employer Information 2 Document Information 3 Review 4 Sign Which documents did…" at bounding box center [529, 222] width 834 height 1254
type input "674204992"
click at [690, 261] on div "Document Title Unrestricted Social Security Card Document Number 674204992 This…" at bounding box center [650, 338] width 561 height 243
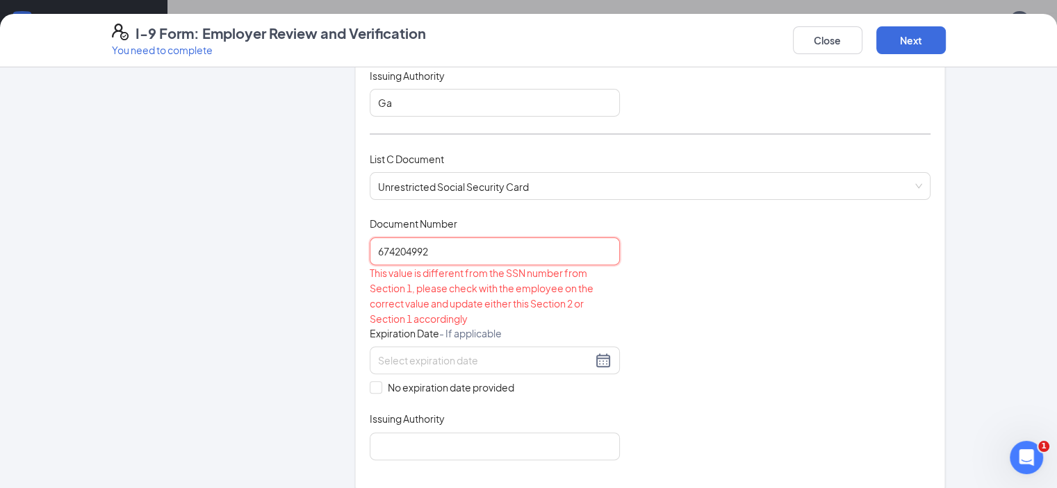
drag, startPoint x: 397, startPoint y: 249, endPoint x: 173, endPoint y: 258, distance: 223.9
click at [173, 258] on div "Employer Information 2 Document Information 3 Review 4 Sign Which documents did…" at bounding box center [529, 222] width 834 height 1254
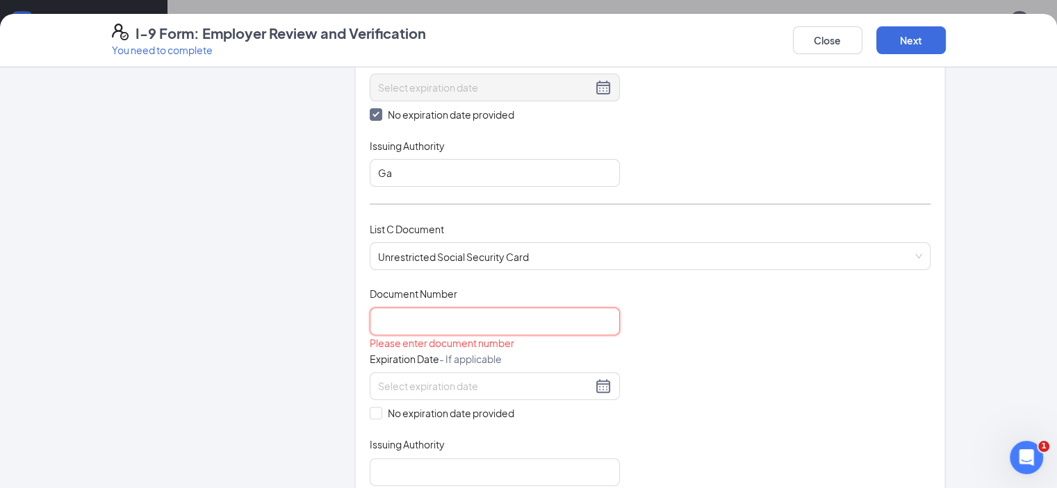
scroll to position [417, 0]
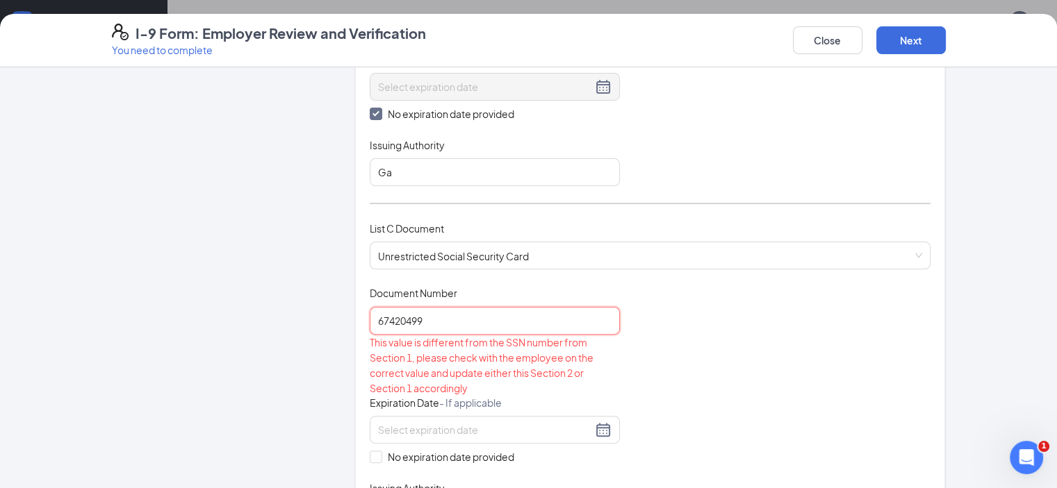
type input "674204992"
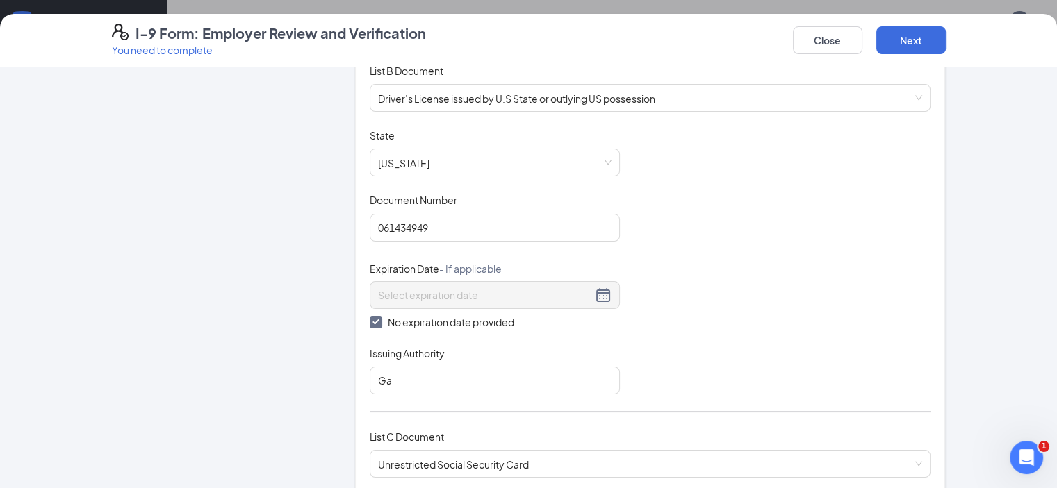
scroll to position [0, 0]
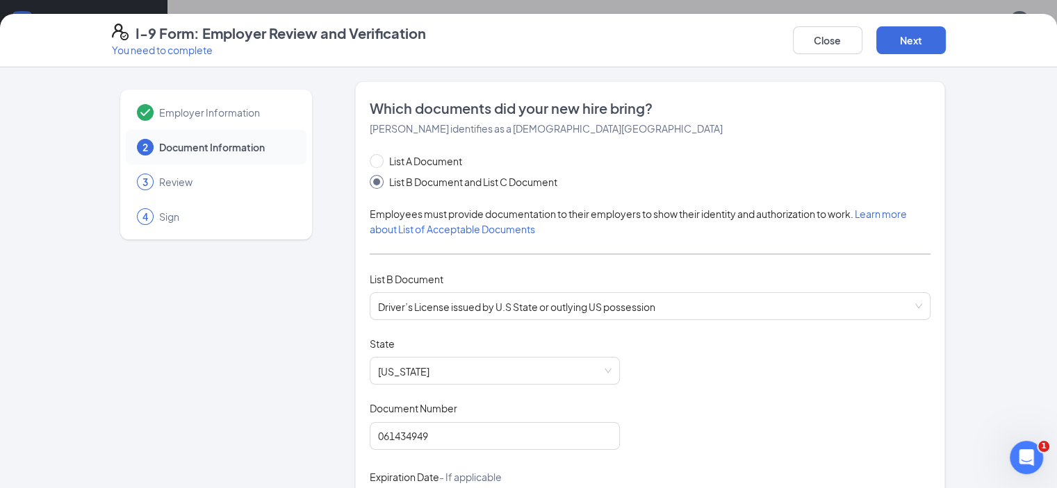
click at [159, 186] on span "Review" at bounding box center [225, 182] width 133 height 14
click at [159, 187] on span "Review" at bounding box center [225, 182] width 133 height 14
click at [126, 174] on div "3 Review" at bounding box center [216, 182] width 181 height 35
click at [159, 112] on span "Employer Information" at bounding box center [225, 113] width 133 height 14
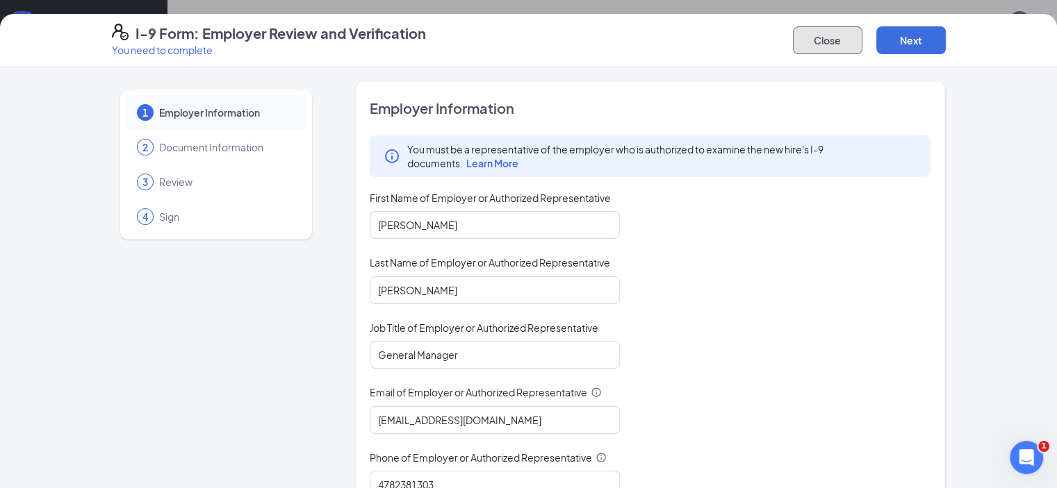
click at [862, 43] on button "Close" at bounding box center [827, 40] width 69 height 28
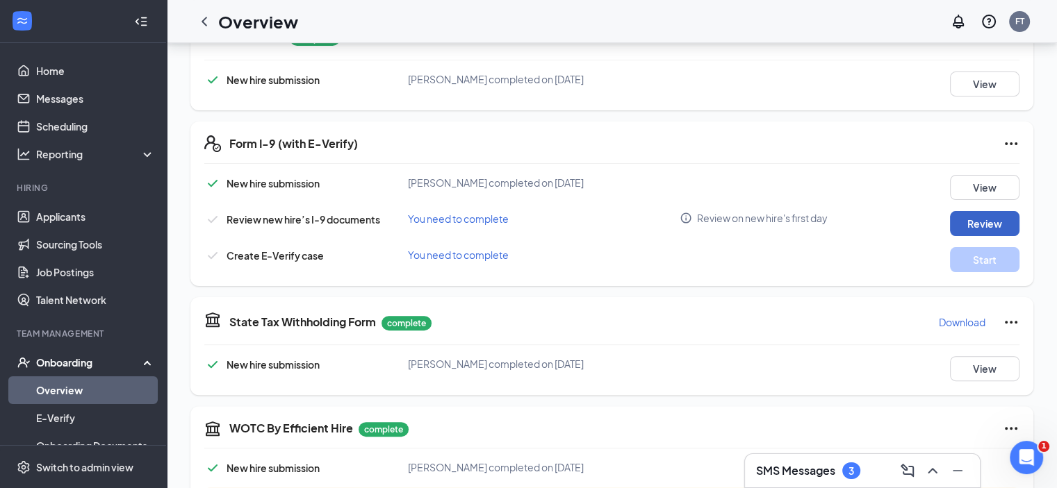
scroll to position [347, 0]
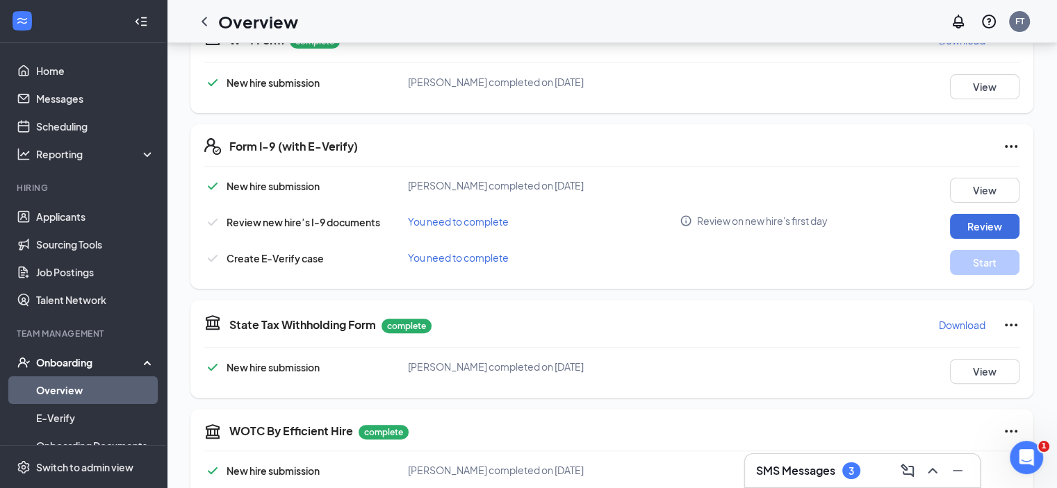
click at [511, 185] on span "[PERSON_NAME] completed on [DATE]" at bounding box center [496, 185] width 176 height 13
click at [948, 185] on div "View" at bounding box center [968, 190] width 102 height 25
click at [960, 186] on button "View" at bounding box center [984, 190] width 69 height 25
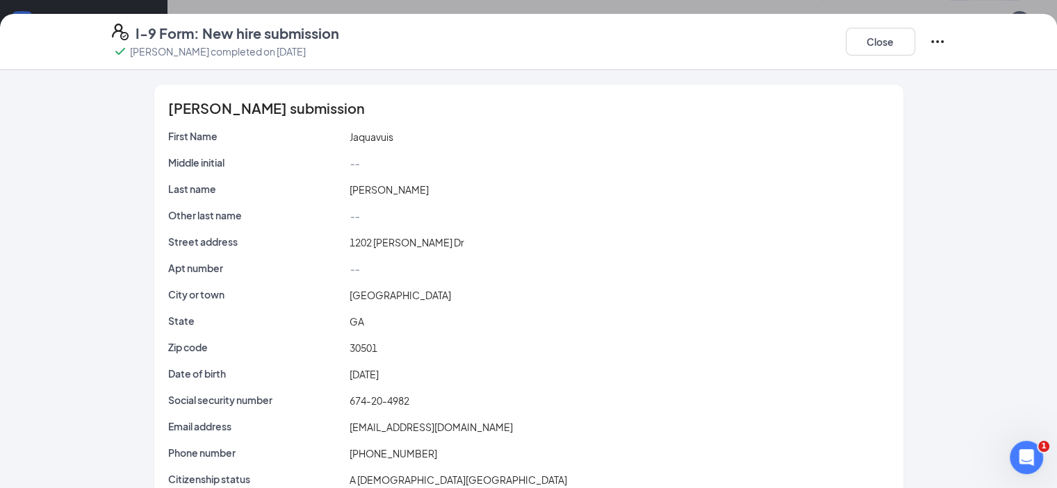
scroll to position [35, 0]
